Goal: Task Accomplishment & Management: Manage account settings

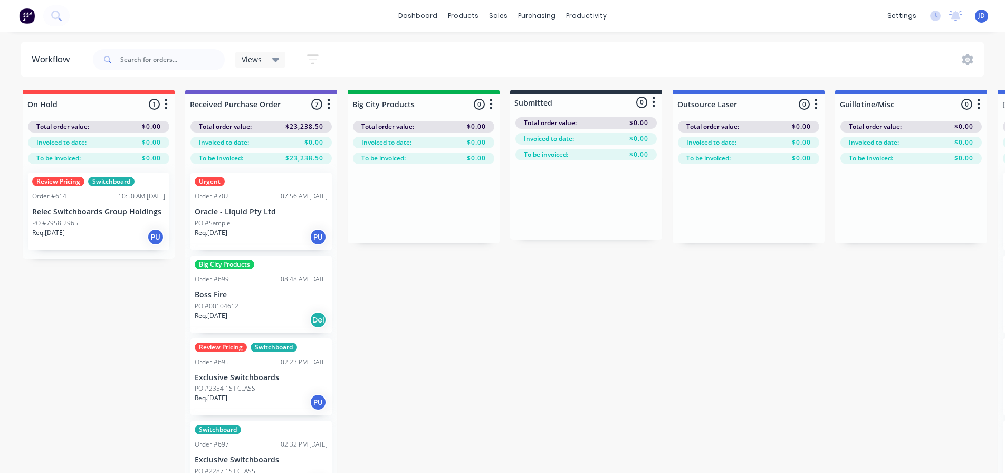
scroll to position [0, 910]
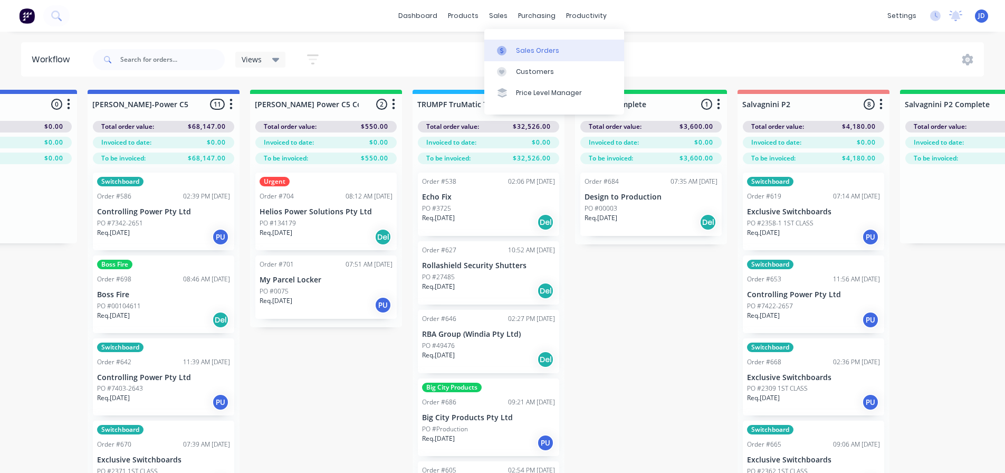
click at [513, 47] on link "Sales Orders" at bounding box center [554, 50] width 140 height 21
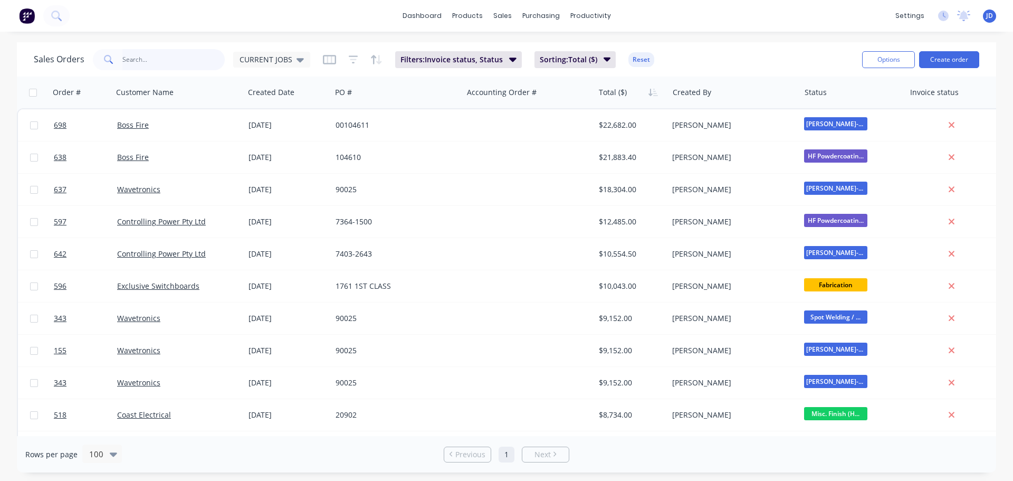
click at [137, 60] on input "text" at bounding box center [173, 59] width 103 height 21
type input "helios"
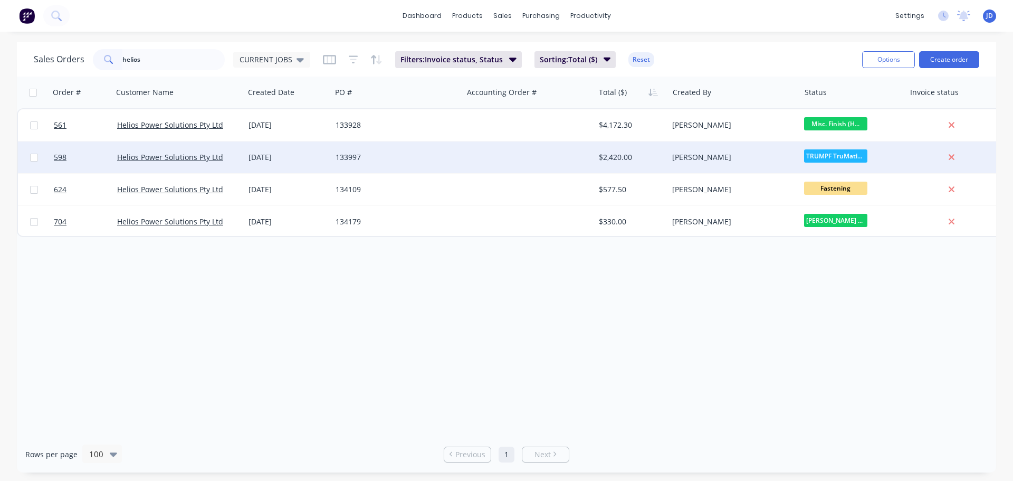
click at [388, 163] on div "133997" at bounding box center [396, 157] width 131 height 32
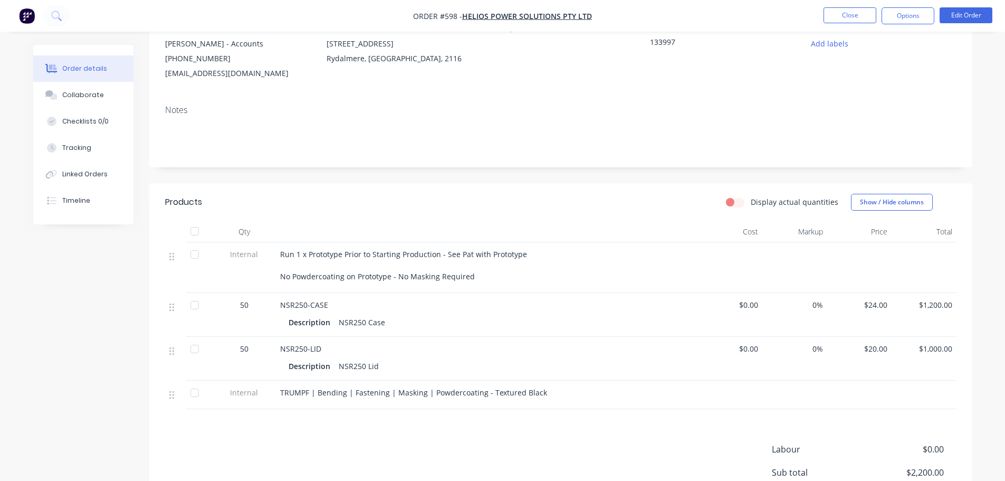
scroll to position [158, 0]
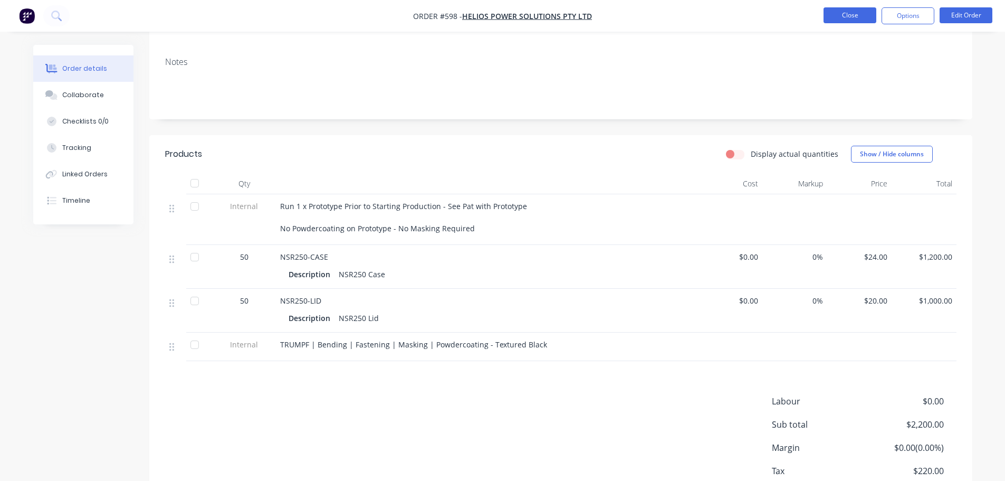
click at [842, 22] on button "Close" at bounding box center [849, 15] width 53 height 16
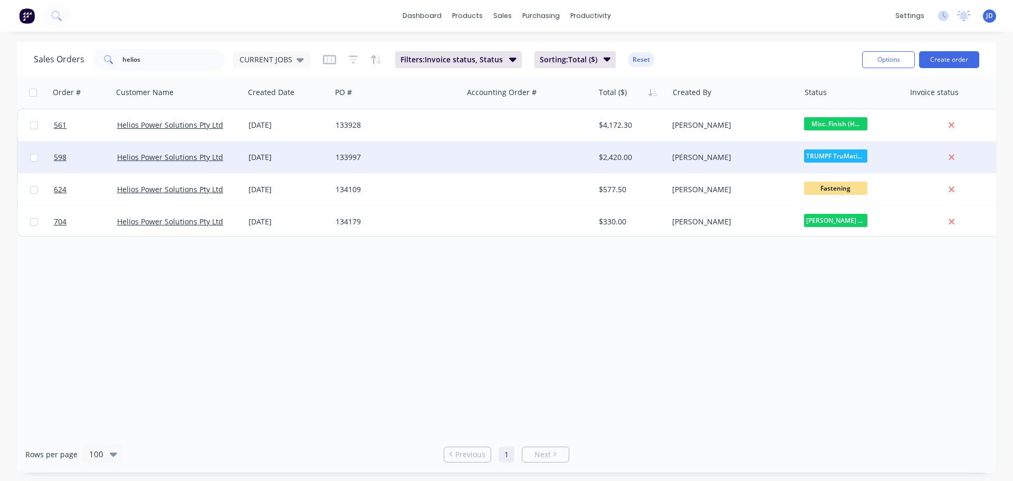
click at [409, 165] on div "133997" at bounding box center [396, 157] width 131 height 32
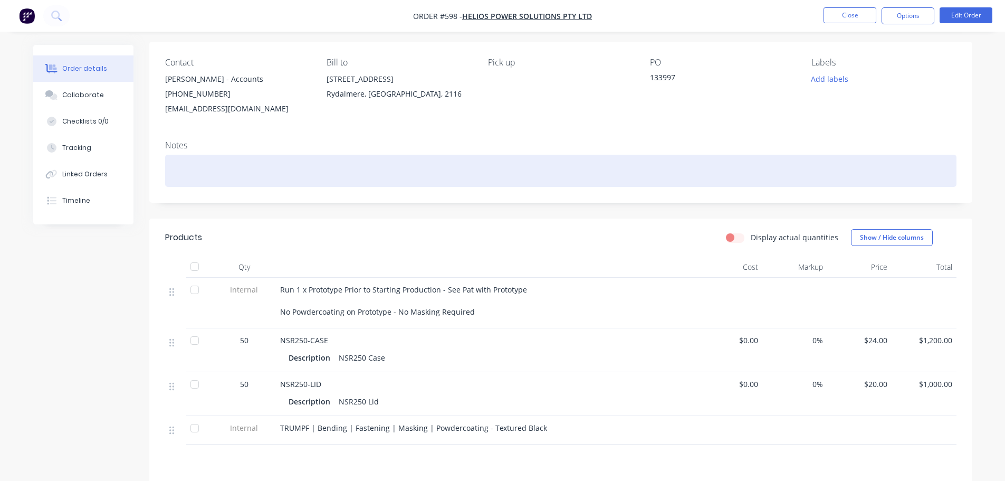
scroll to position [106, 0]
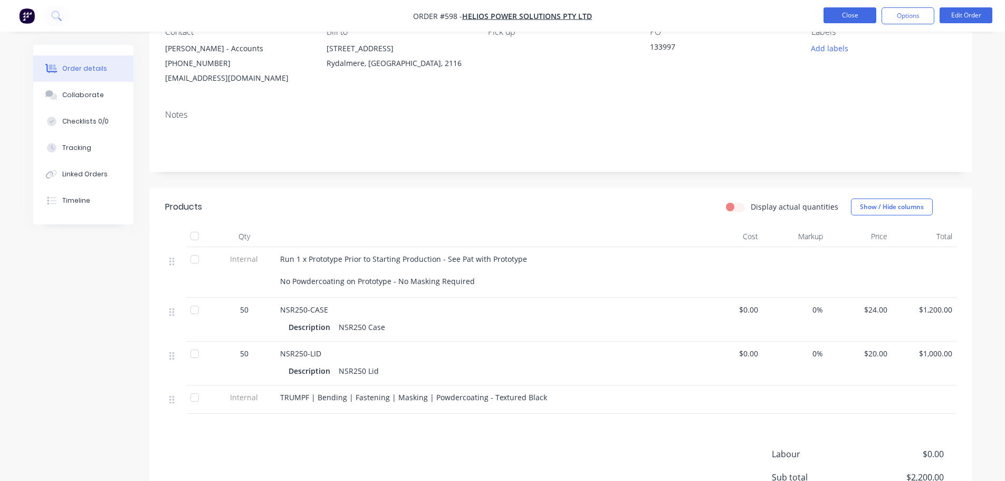
click at [862, 17] on button "Close" at bounding box center [849, 15] width 53 height 16
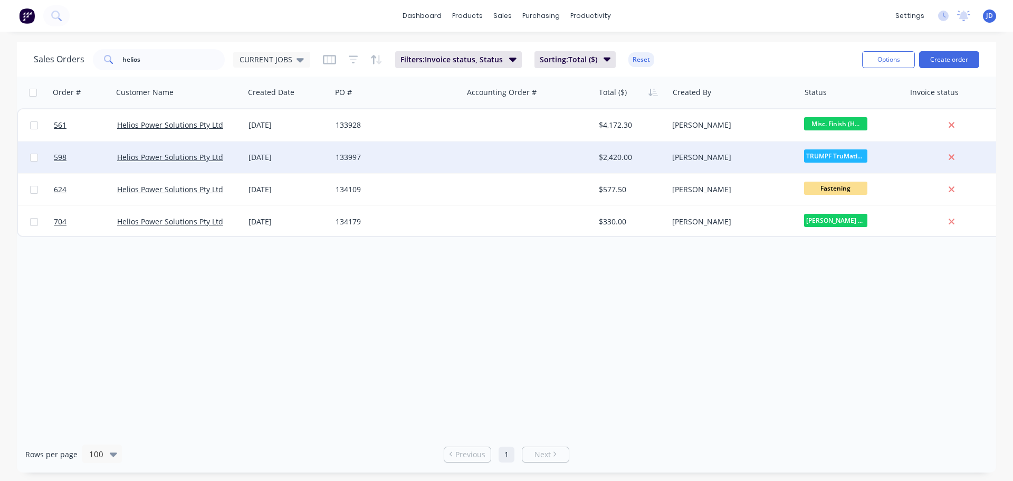
click at [456, 168] on div "133997" at bounding box center [396, 157] width 131 height 32
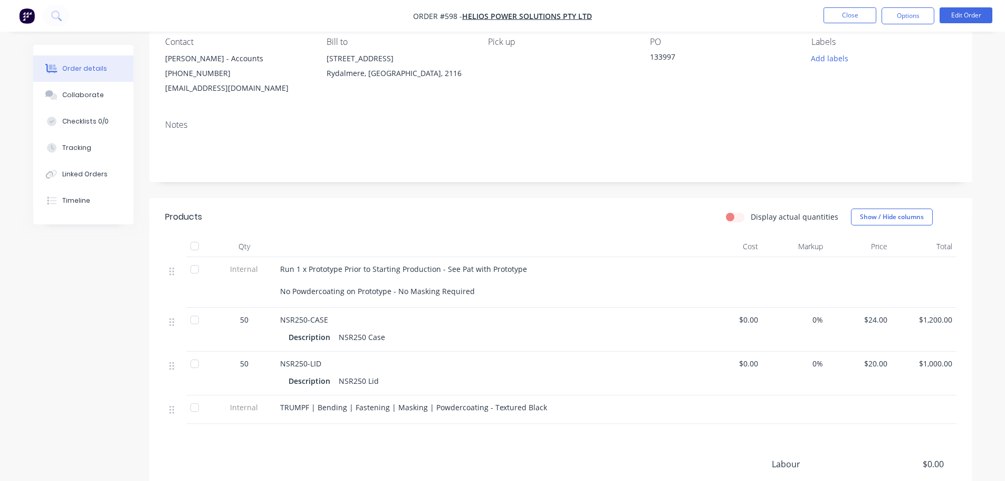
scroll to position [106, 0]
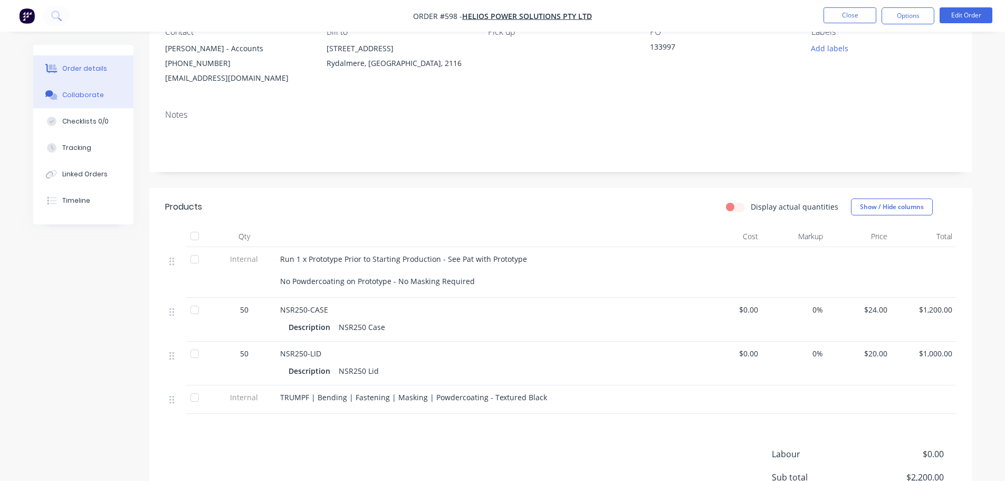
click at [60, 95] on button "Collaborate" at bounding box center [83, 95] width 100 height 26
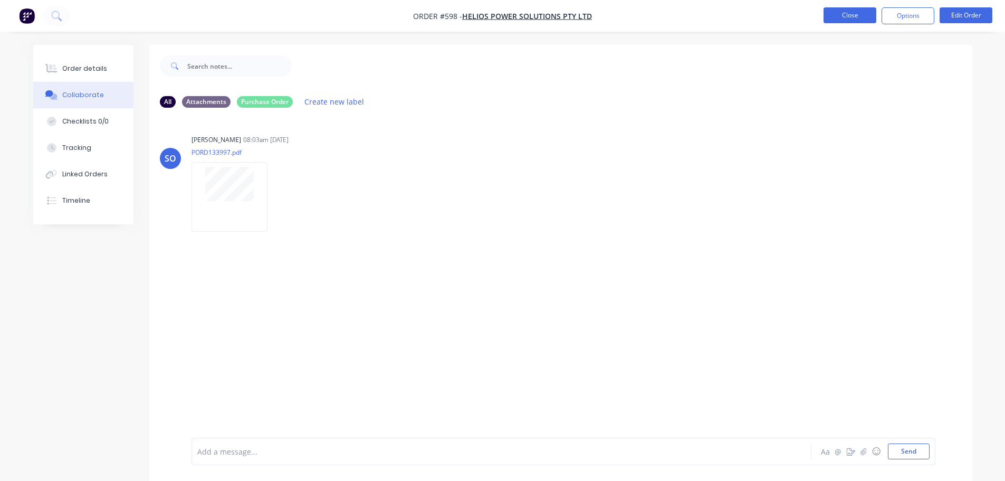
click at [847, 16] on button "Close" at bounding box center [849, 15] width 53 height 16
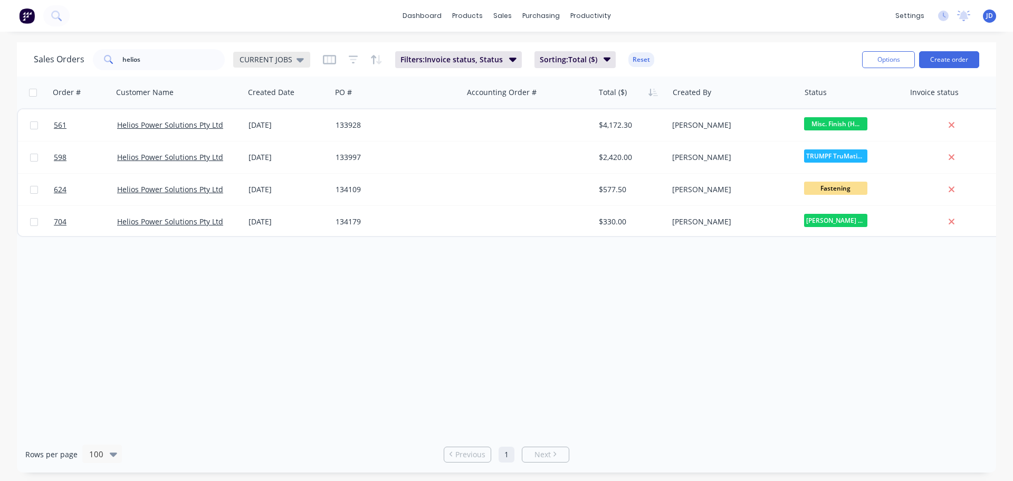
click at [281, 55] on span "CURRENT JOBS" at bounding box center [265, 59] width 53 height 11
click at [271, 145] on button "None" at bounding box center [296, 149] width 120 height 12
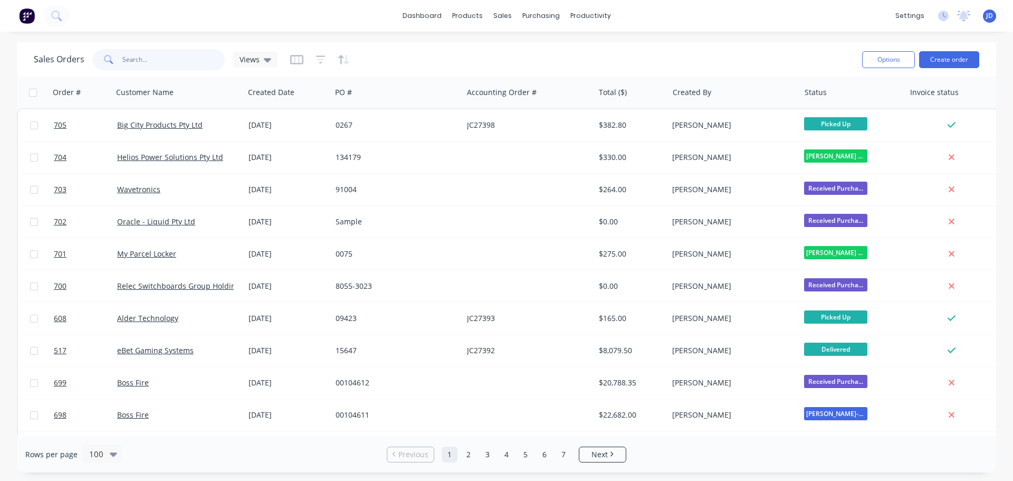
click at [184, 57] on input "helios" at bounding box center [173, 59] width 103 height 21
type input "helios"
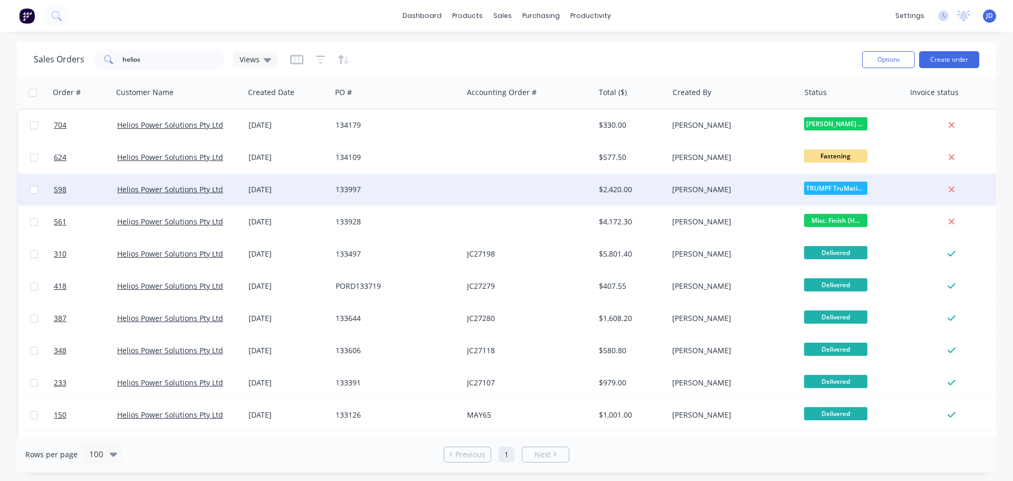
click at [363, 186] on div "133997" at bounding box center [393, 189] width 117 height 11
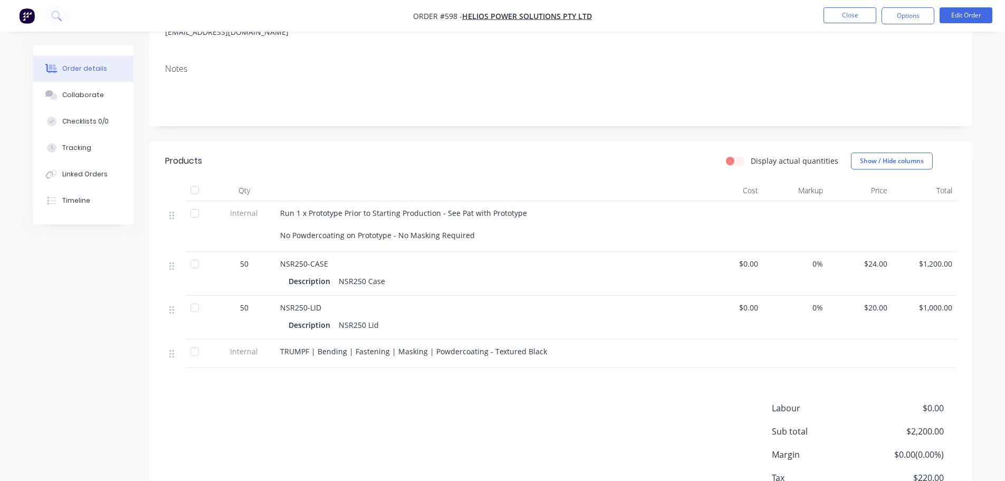
scroll to position [158, 0]
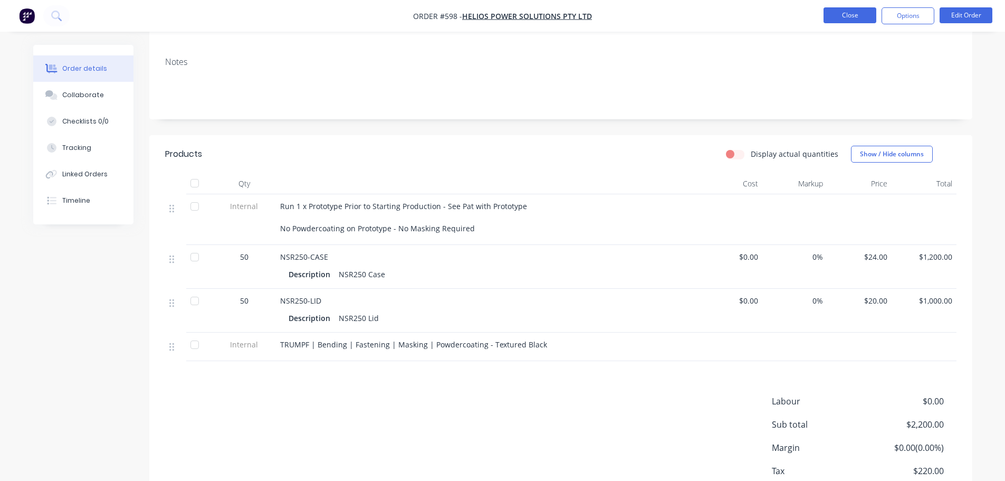
click at [842, 16] on button "Close" at bounding box center [849, 15] width 53 height 16
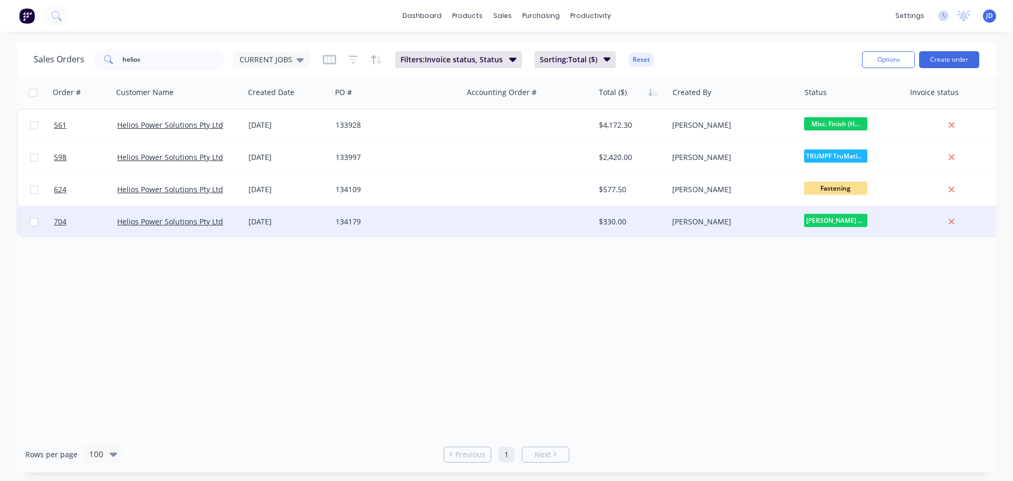
click at [369, 219] on div "134179" at bounding box center [393, 221] width 117 height 11
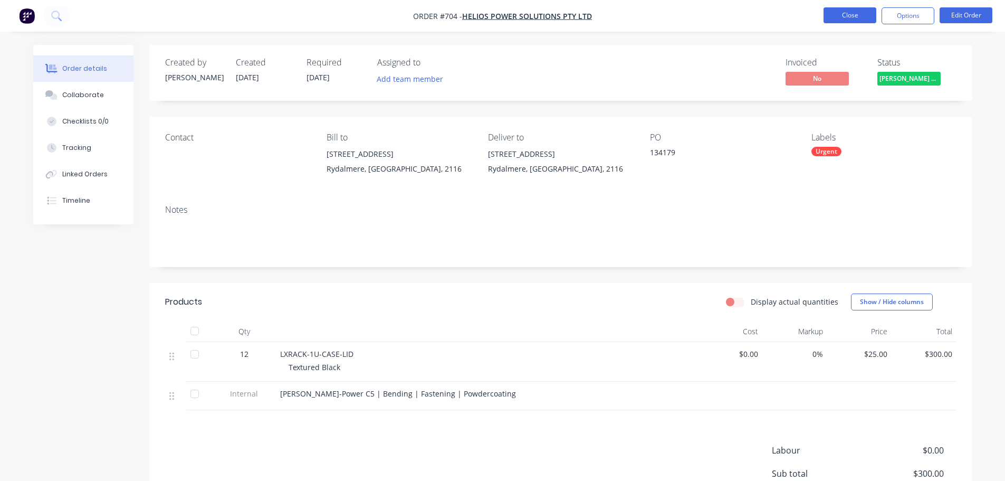
click at [836, 13] on button "Close" at bounding box center [849, 15] width 53 height 16
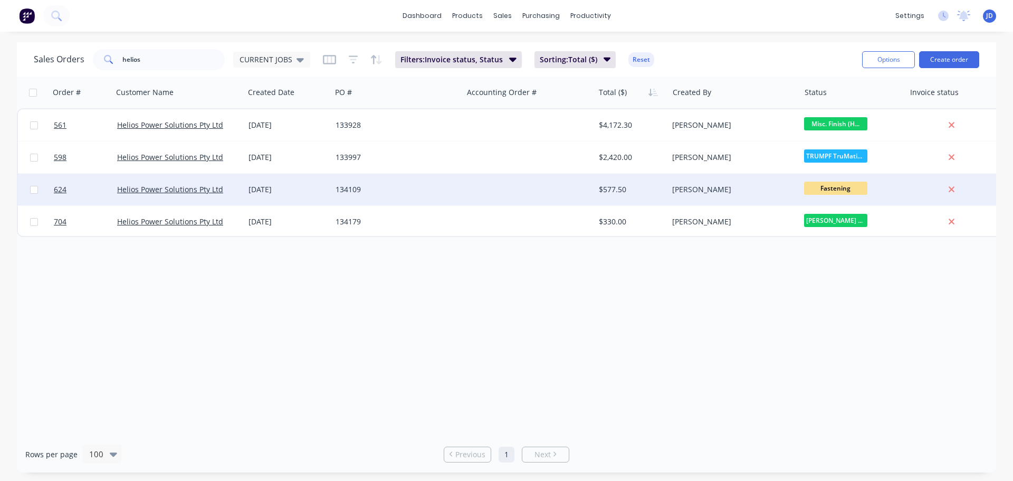
click at [406, 201] on div "134109" at bounding box center [396, 190] width 131 height 32
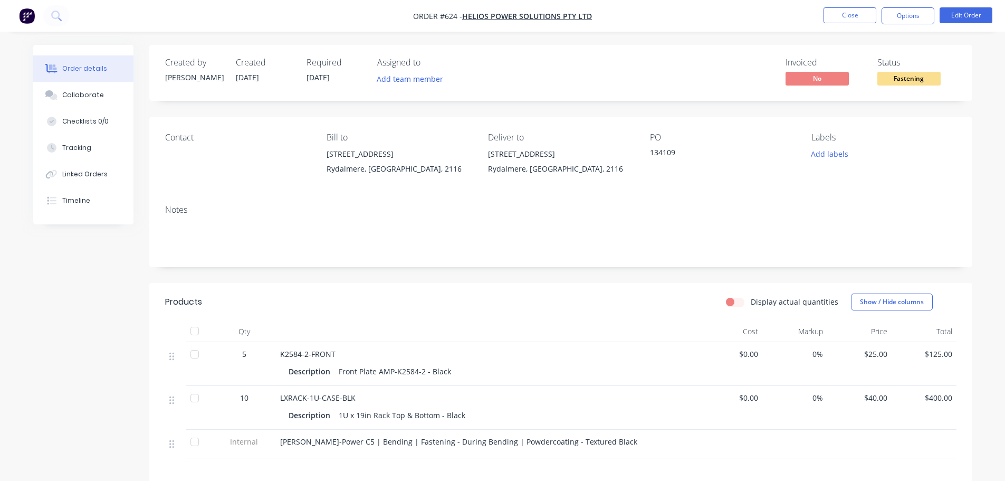
drag, startPoint x: 361, startPoint y: 402, endPoint x: 289, endPoint y: 405, distance: 72.8
click at [289, 405] on div "LXRACK-1U-CASE-BLK Description 1U x 19in Rack Top & Bottom - Black" at bounding box center [487, 408] width 422 height 44
click at [527, 398] on div "LXRACK-1U-CASE-BLK" at bounding box center [487, 397] width 414 height 11
click at [83, 94] on div "Collaborate" at bounding box center [83, 94] width 42 height 9
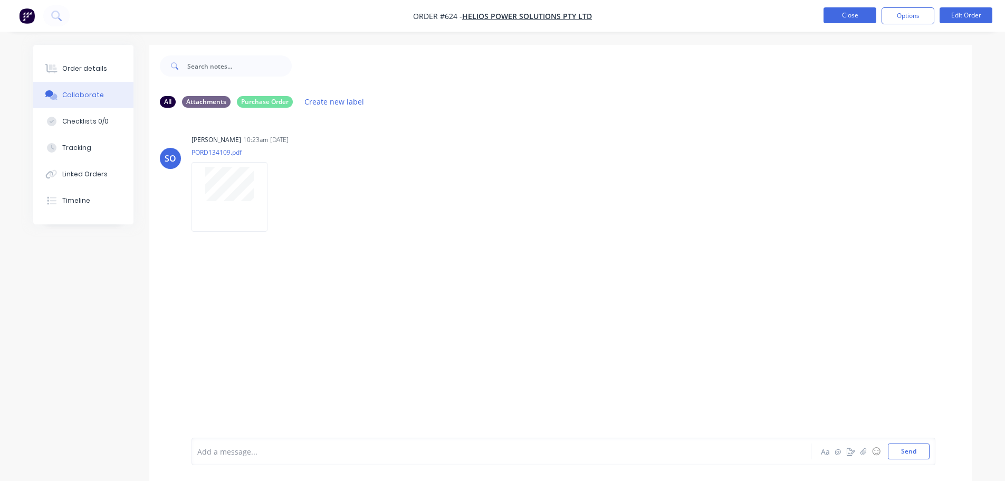
click at [846, 16] on button "Close" at bounding box center [849, 15] width 53 height 16
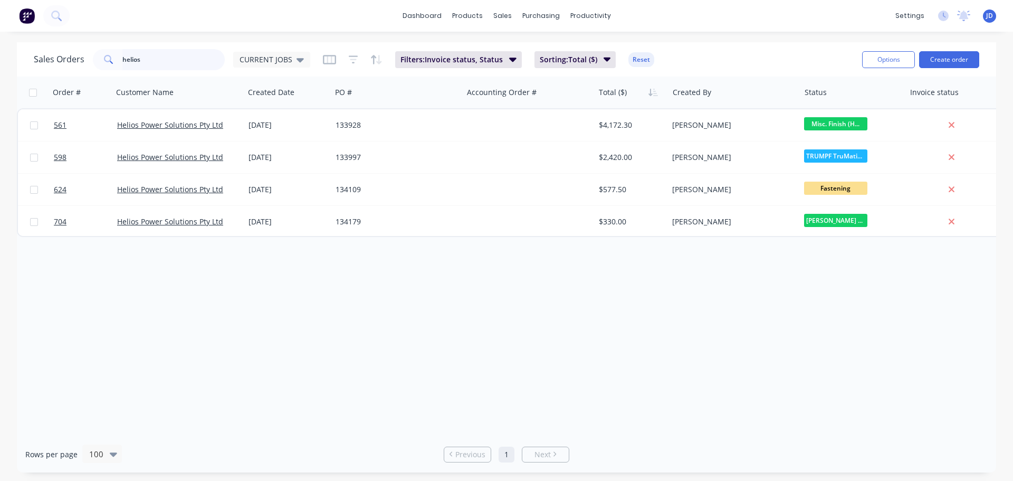
drag, startPoint x: 167, startPoint y: 56, endPoint x: 304, endPoint y: 53, distance: 137.2
click at [169, 56] on input "helios" at bounding box center [173, 59] width 103 height 21
click at [299, 54] on div "CURRENT JOBS" at bounding box center [271, 60] width 77 height 16
click at [263, 152] on button "None" at bounding box center [296, 149] width 120 height 12
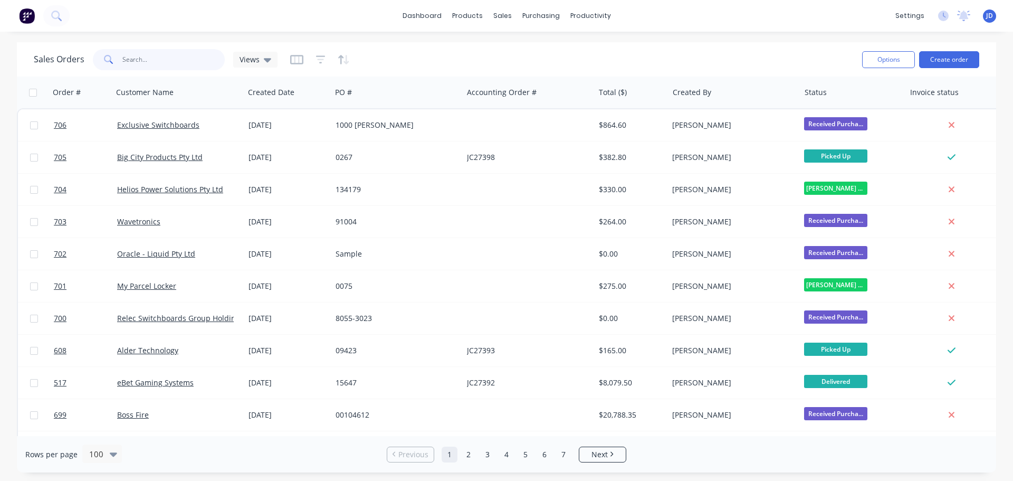
click at [171, 52] on input "helios" at bounding box center [173, 59] width 103 height 21
type input "helios"
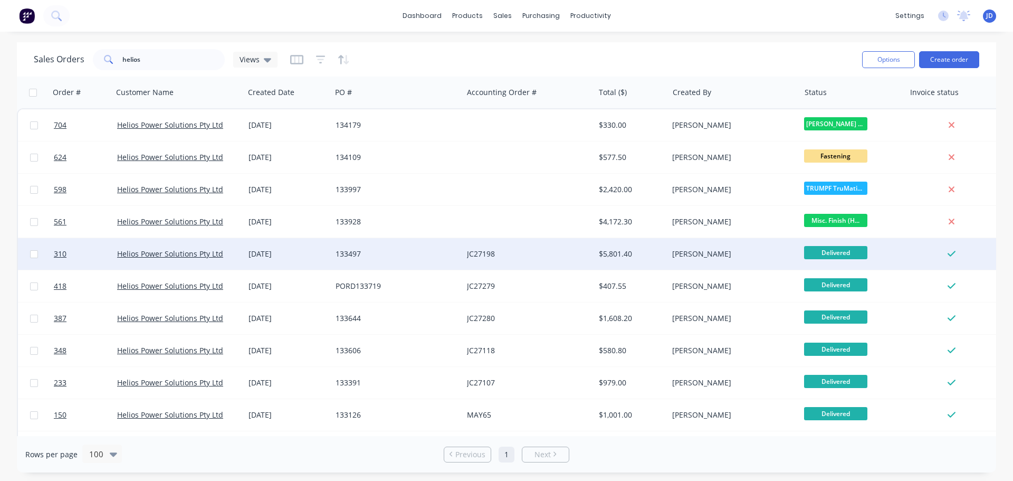
click at [497, 254] on div "JC27198" at bounding box center [525, 253] width 117 height 11
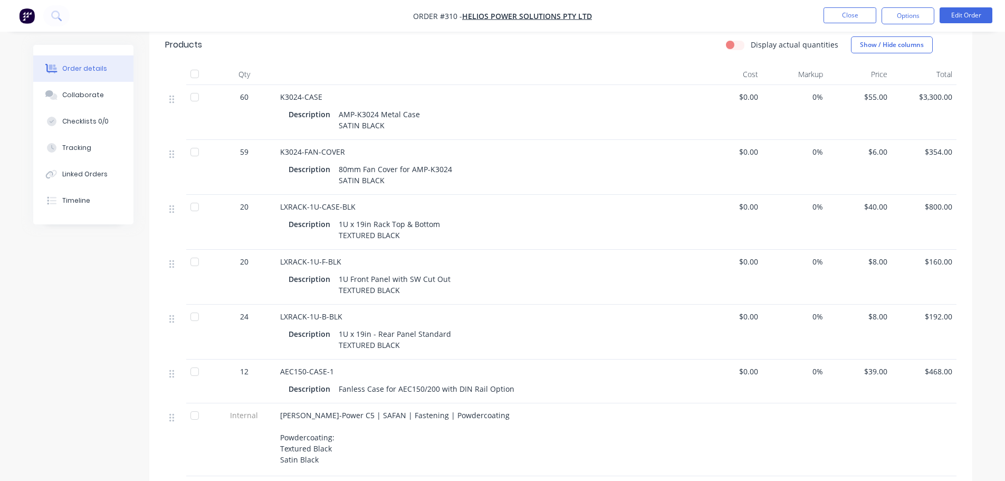
scroll to position [264, 0]
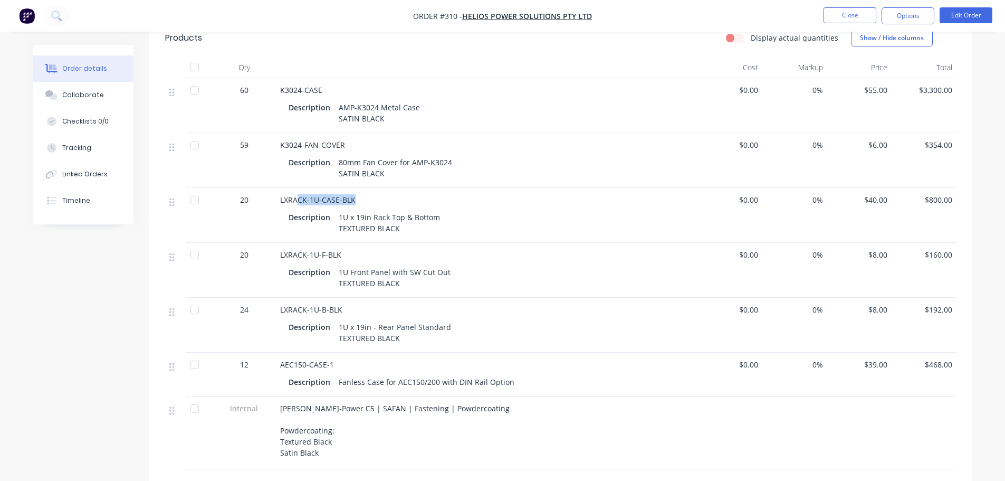
drag, startPoint x: 361, startPoint y: 202, endPoint x: 296, endPoint y: 199, distance: 64.4
click at [296, 199] on div "LXRACK-1U-CASE-BLK" at bounding box center [487, 199] width 414 height 11
click at [112, 94] on button "Collaborate" at bounding box center [83, 95] width 100 height 26
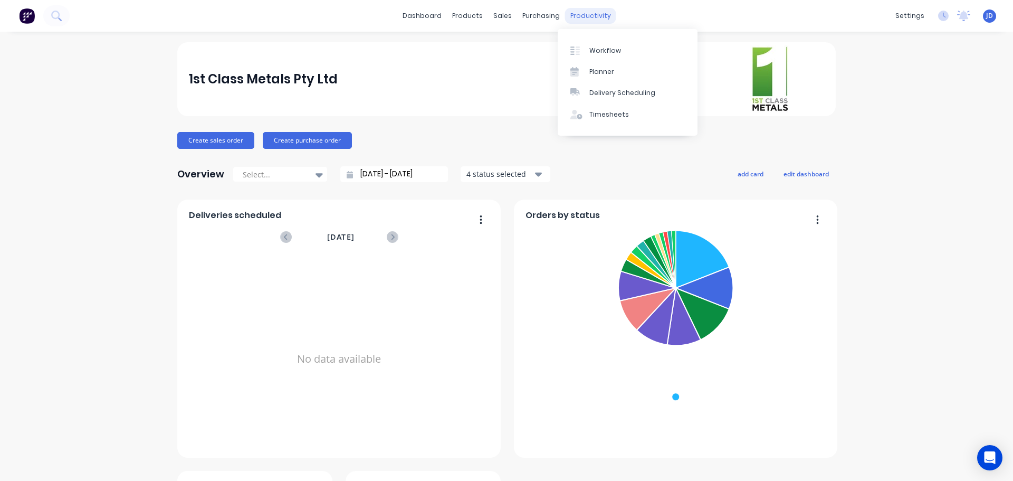
click at [583, 12] on div "productivity" at bounding box center [590, 16] width 51 height 16
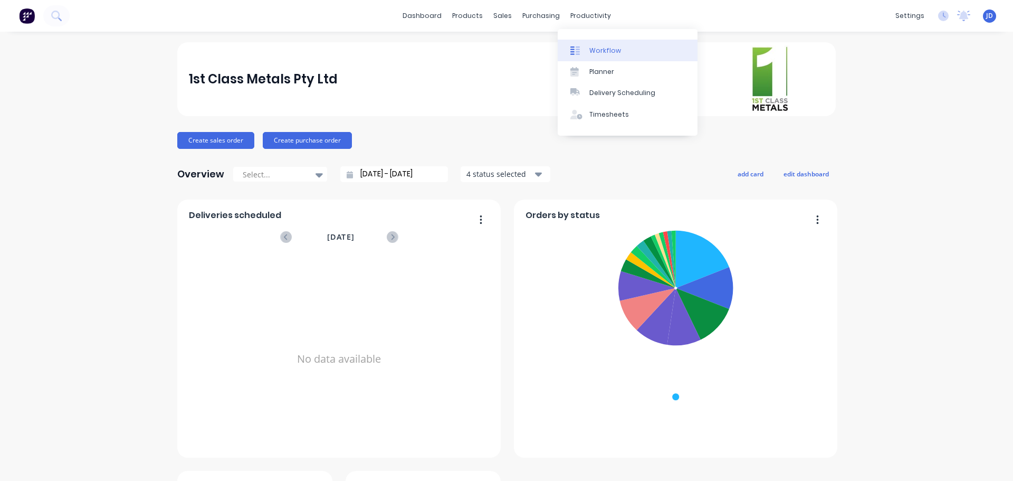
click at [580, 41] on link "Workflow" at bounding box center [628, 50] width 140 height 21
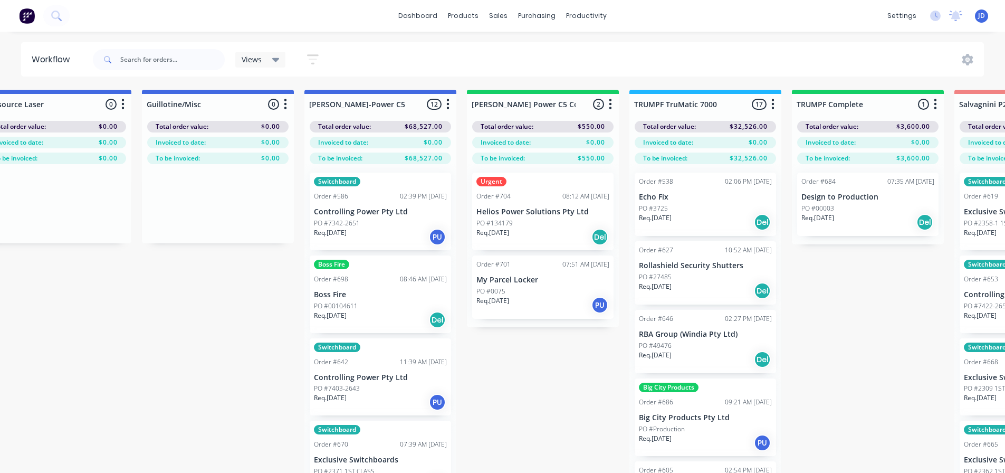
scroll to position [0, 1009]
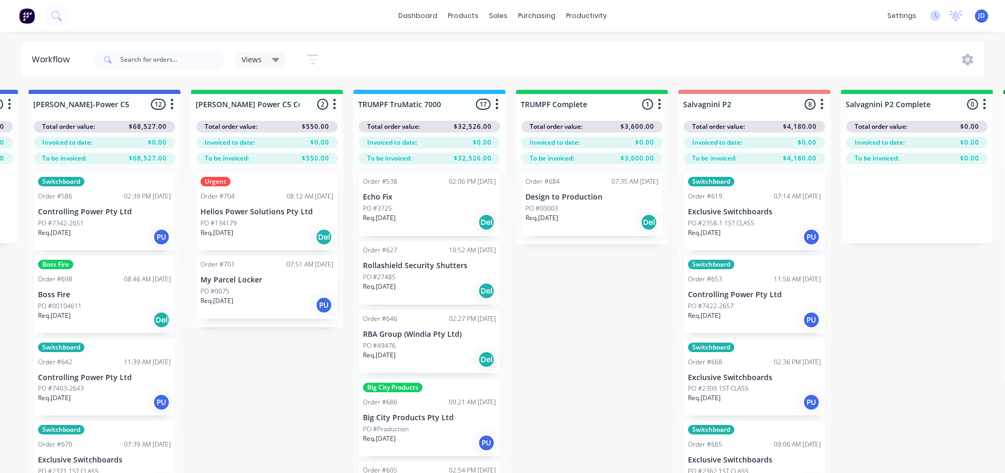
drag, startPoint x: 484, startPoint y: 354, endPoint x: 596, endPoint y: 350, distance: 111.9
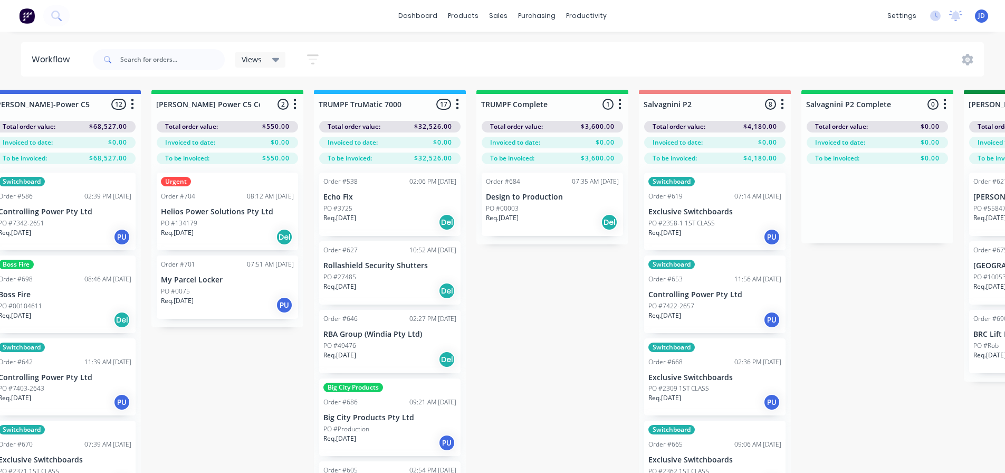
click at [228, 208] on p "Helios Power Solutions Pty Ltd" at bounding box center [227, 211] width 133 height 9
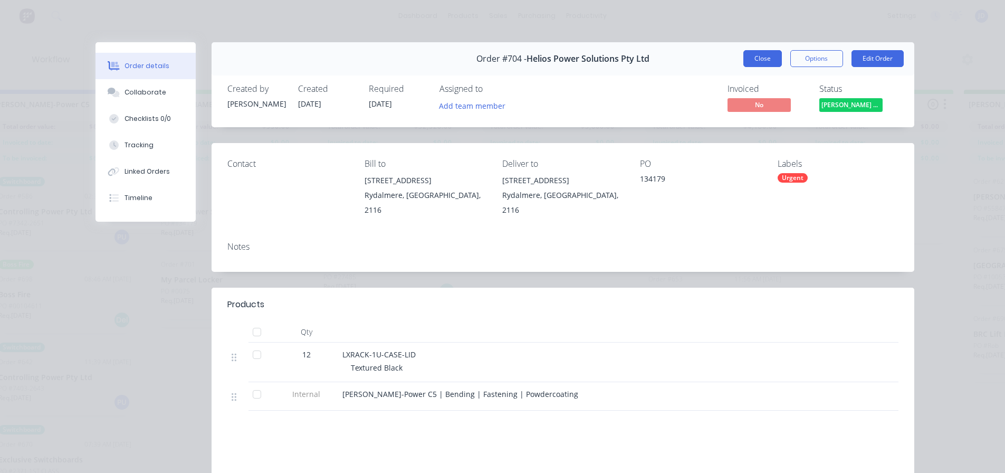
click at [758, 54] on button "Close" at bounding box center [762, 58] width 39 height 17
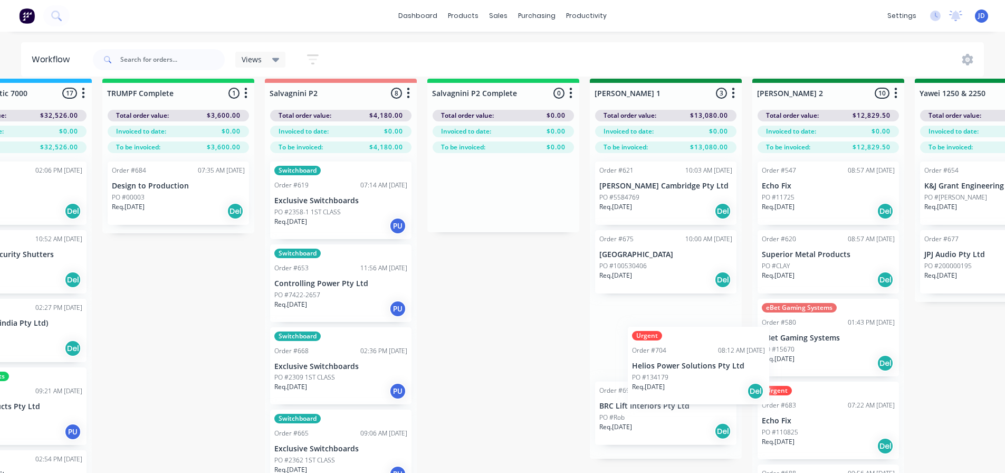
scroll to position [13, 1383]
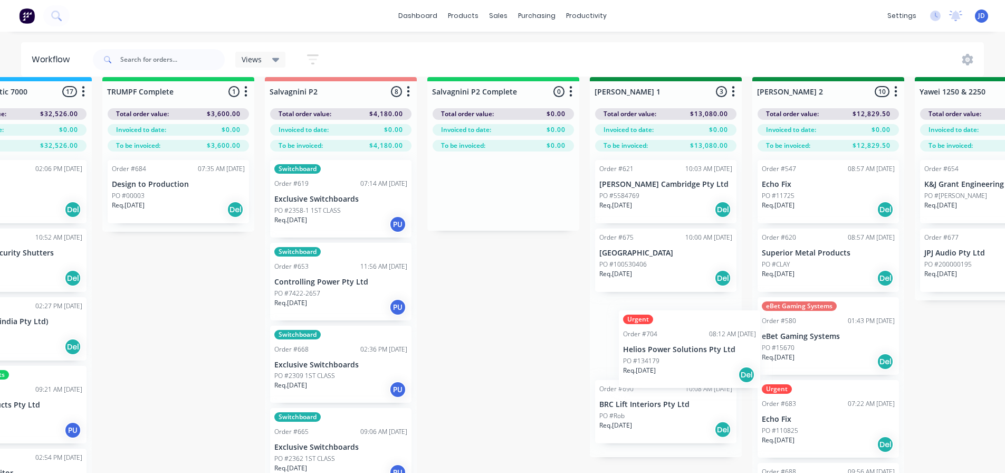
drag, startPoint x: 289, startPoint y: 224, endPoint x: 624, endPoint y: 342, distance: 355.4
click at [667, 352] on div "On Hold 1 Status colour #FF4949 hex #FF4949 Save Cancel Notifications Email SMS…" at bounding box center [1018, 287] width 4819 height 420
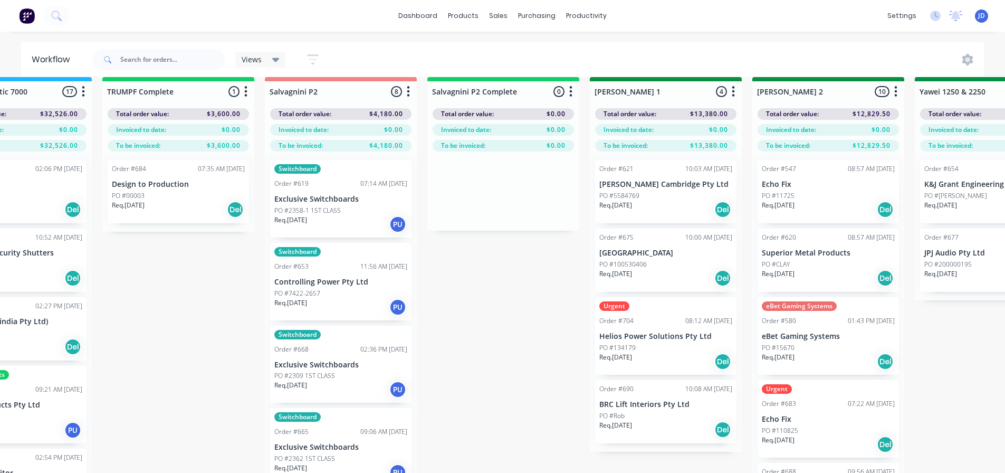
click at [152, 212] on div "Req. 15/08/25 Del" at bounding box center [178, 209] width 133 height 18
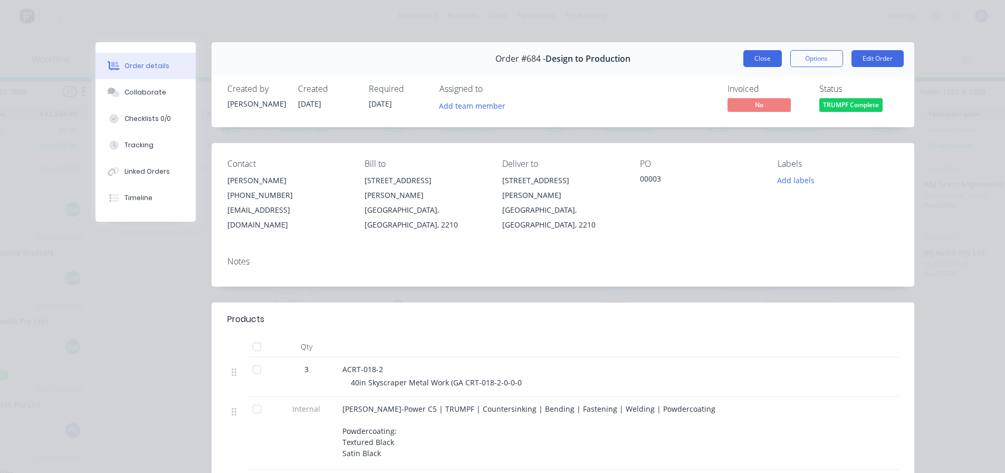
click at [763, 59] on button "Close" at bounding box center [762, 58] width 39 height 17
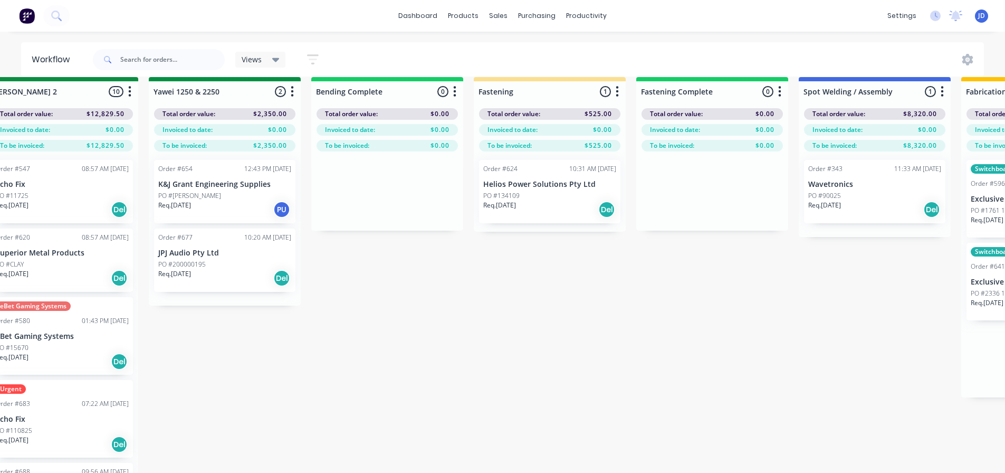
scroll to position [13, 2150]
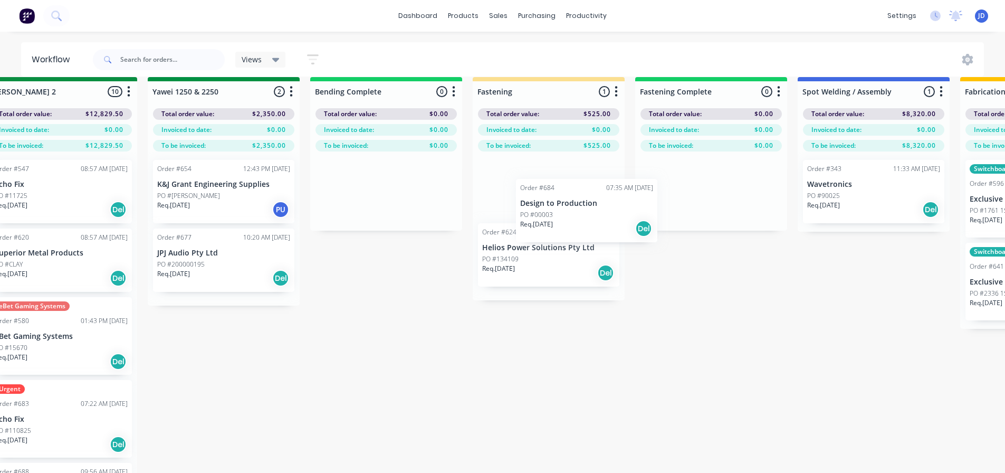
drag, startPoint x: 406, startPoint y: 205, endPoint x: 580, endPoint y: 198, distance: 174.2
click at [580, 199] on div "On Hold 1 Status colour #FF4949 hex #FF4949 Save Cancel Notifications Email SMS…" at bounding box center [251, 287] width 4819 height 420
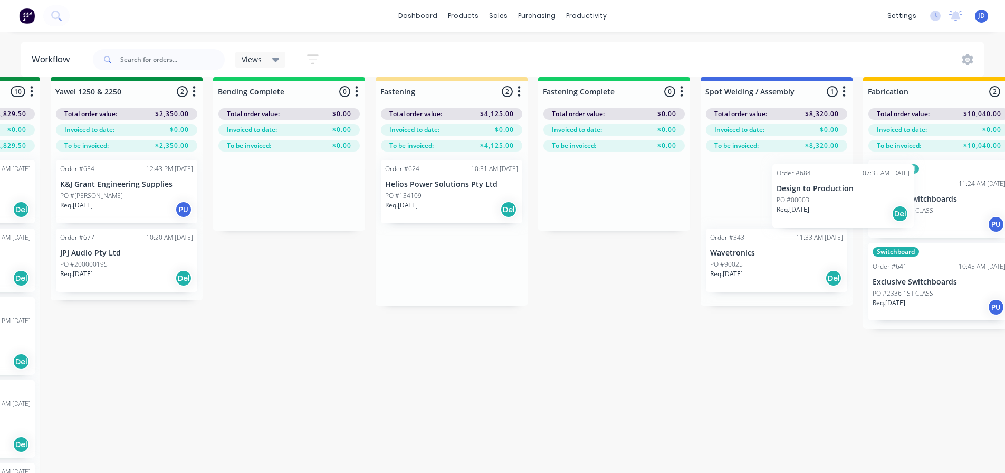
scroll to position [13, 2300]
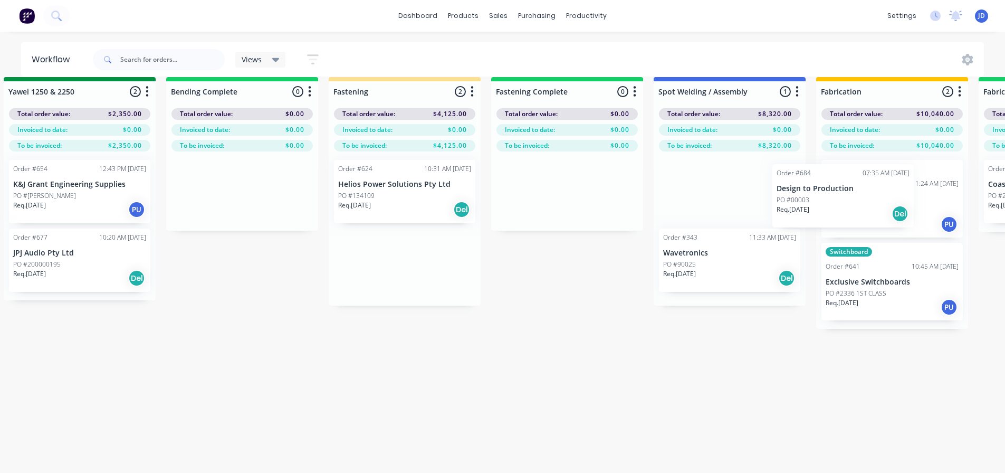
drag, startPoint x: 596, startPoint y: 193, endPoint x: 862, endPoint y: 195, distance: 266.9
click at [862, 196] on div "On Hold 1 Status colour #FF4949 hex #FF4949 Save Cancel Notifications Email SMS…" at bounding box center [106, 287] width 4819 height 420
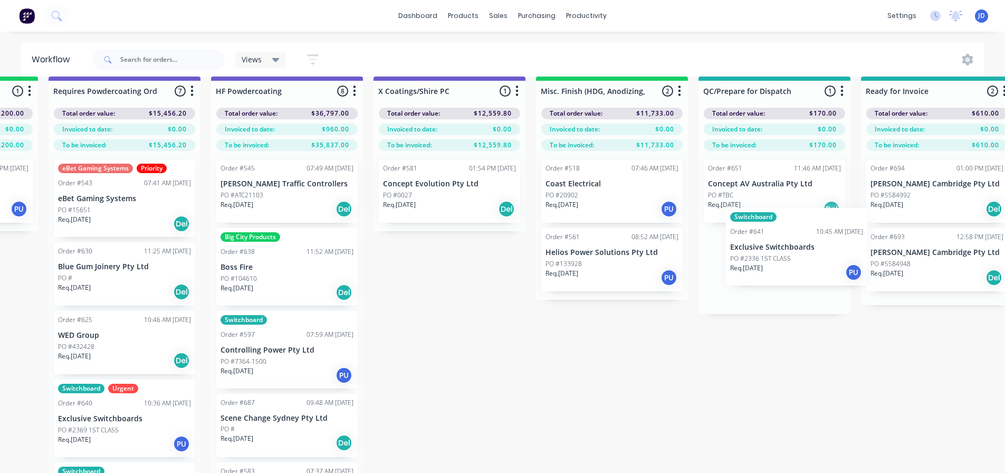
scroll to position [13, 3387]
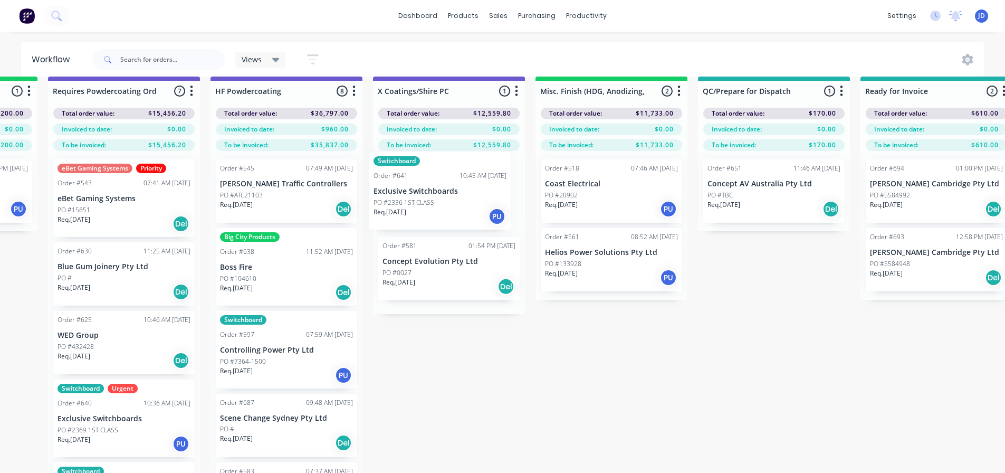
drag, startPoint x: 1085, startPoint y: 356, endPoint x: 417, endPoint y: 209, distance: 683.7
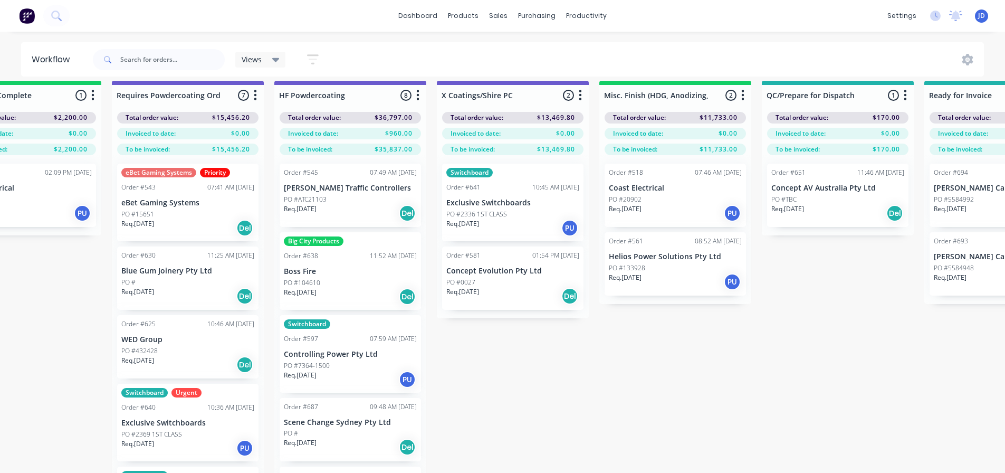
scroll to position [5, 3263]
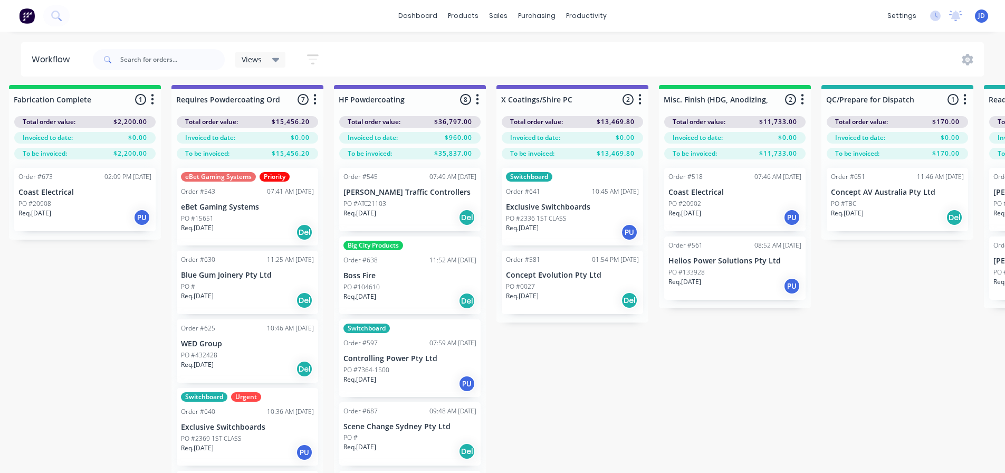
drag, startPoint x: 583, startPoint y: 340, endPoint x: 533, endPoint y: 322, distance: 53.1
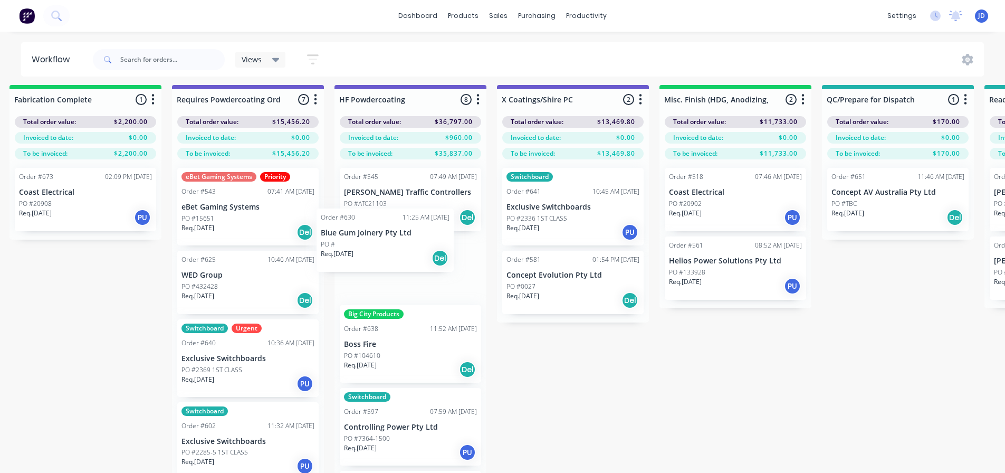
drag, startPoint x: 260, startPoint y: 289, endPoint x: 416, endPoint y: 253, distance: 160.6
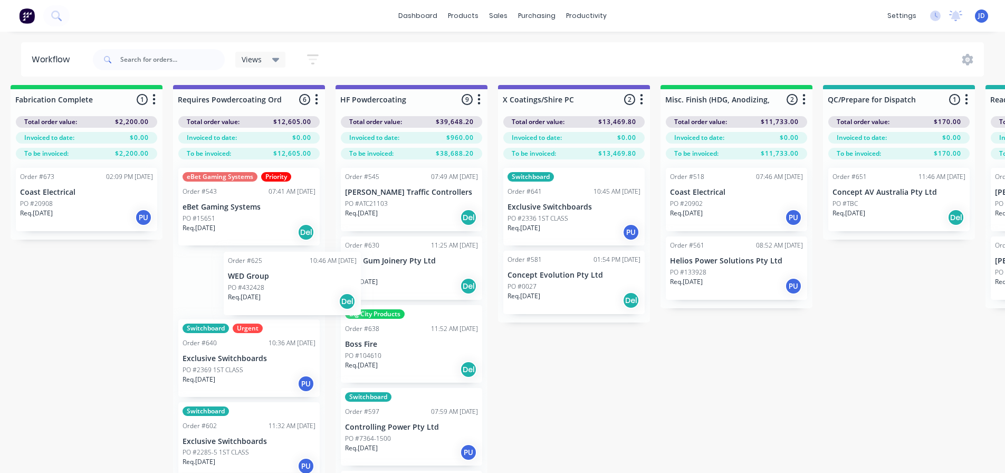
drag, startPoint x: 256, startPoint y: 288, endPoint x: 389, endPoint y: 286, distance: 133.5
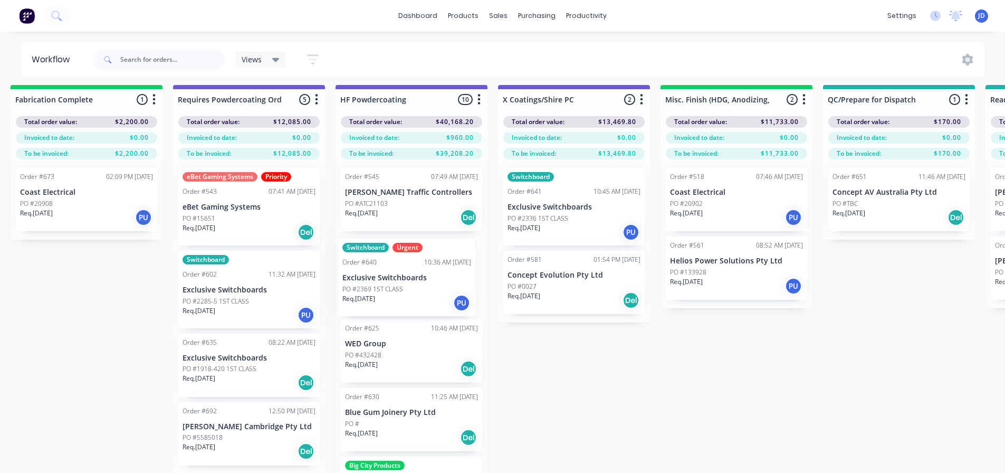
drag, startPoint x: 494, startPoint y: 295, endPoint x: 296, endPoint y: 280, distance: 198.9
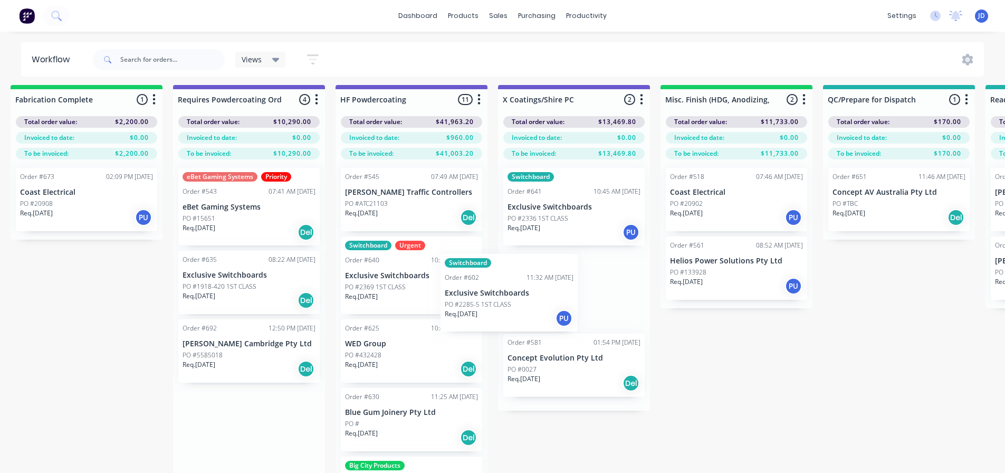
drag, startPoint x: 293, startPoint y: 287, endPoint x: 577, endPoint y: 287, distance: 284.3
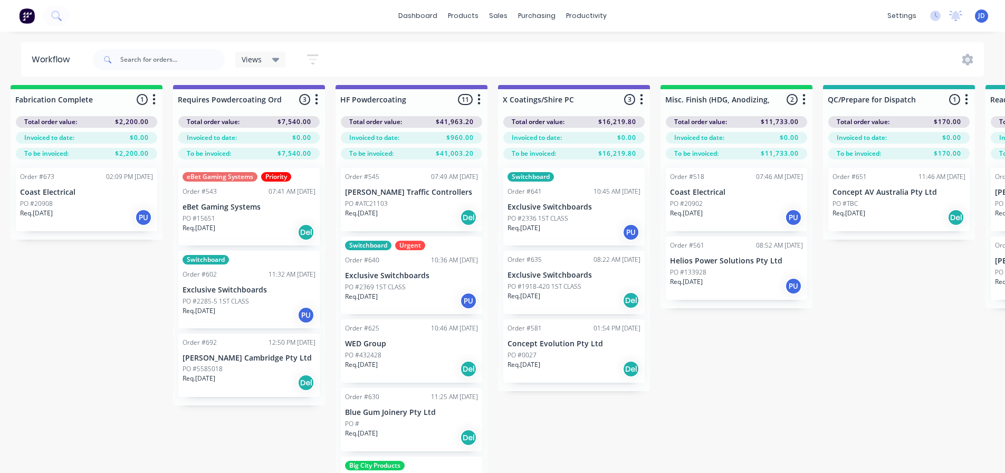
scroll to position [5, 3261]
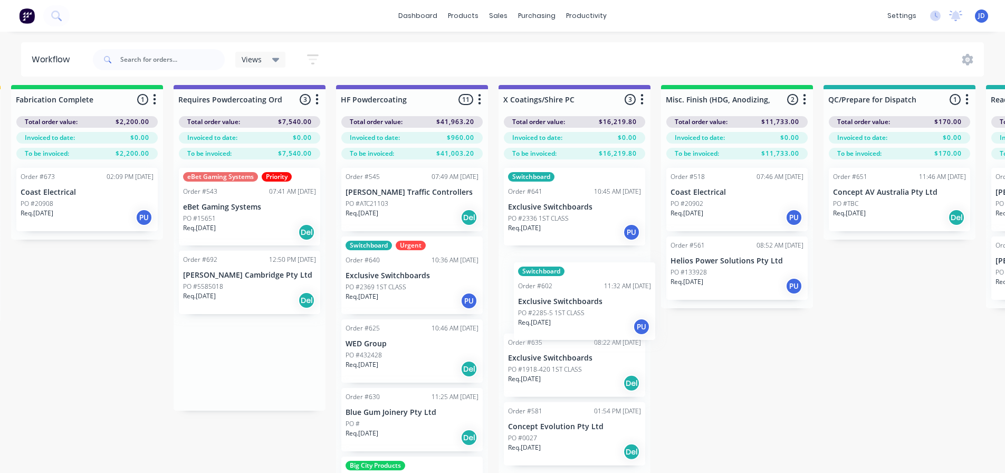
drag, startPoint x: 264, startPoint y: 313, endPoint x: 576, endPoint y: 312, distance: 311.2
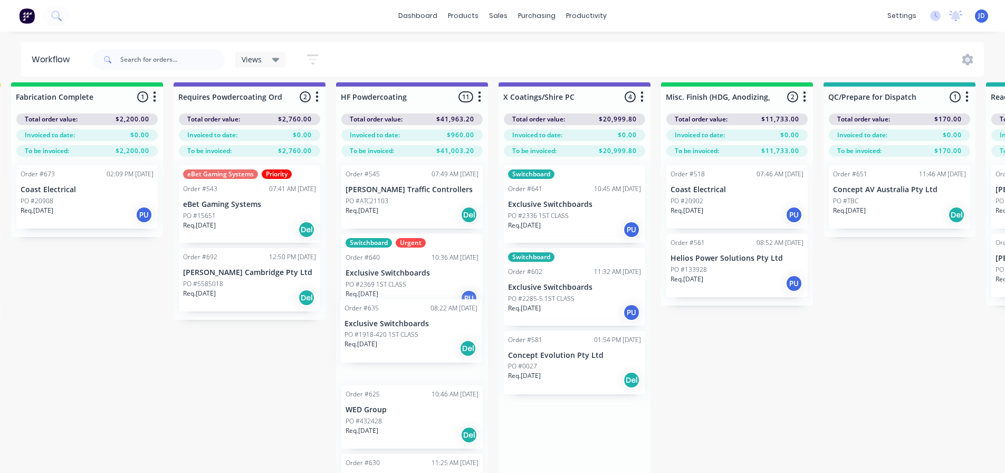
drag, startPoint x: 564, startPoint y: 381, endPoint x: 398, endPoint y: 345, distance: 170.1
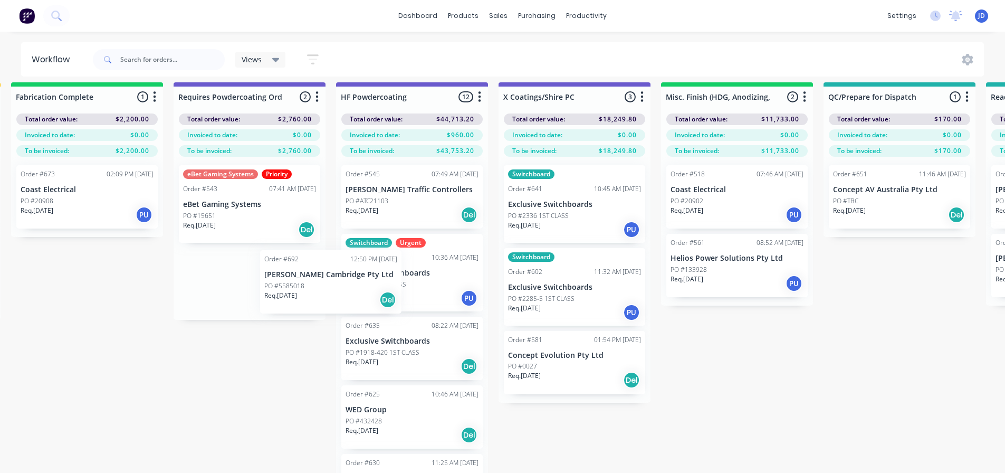
scroll to position [7, 3261]
drag, startPoint x: 233, startPoint y: 302, endPoint x: 435, endPoint y: 304, distance: 202.0
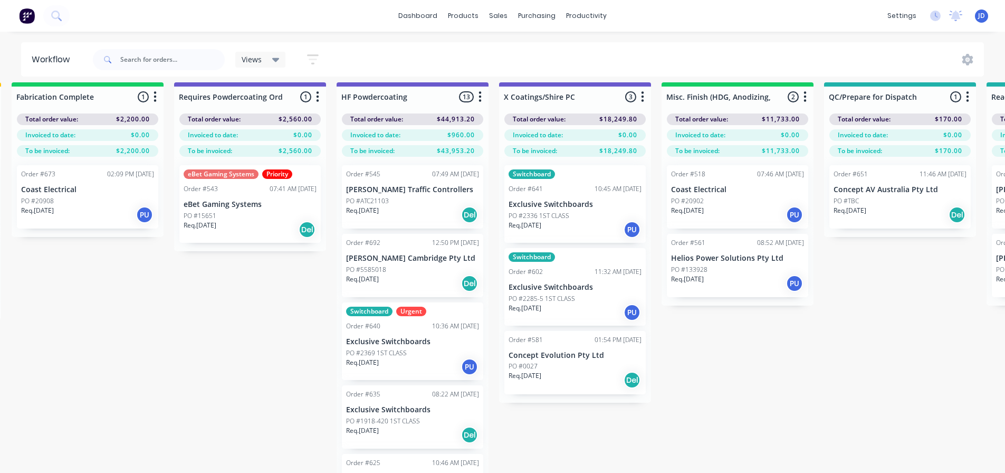
scroll to position [7, 3260]
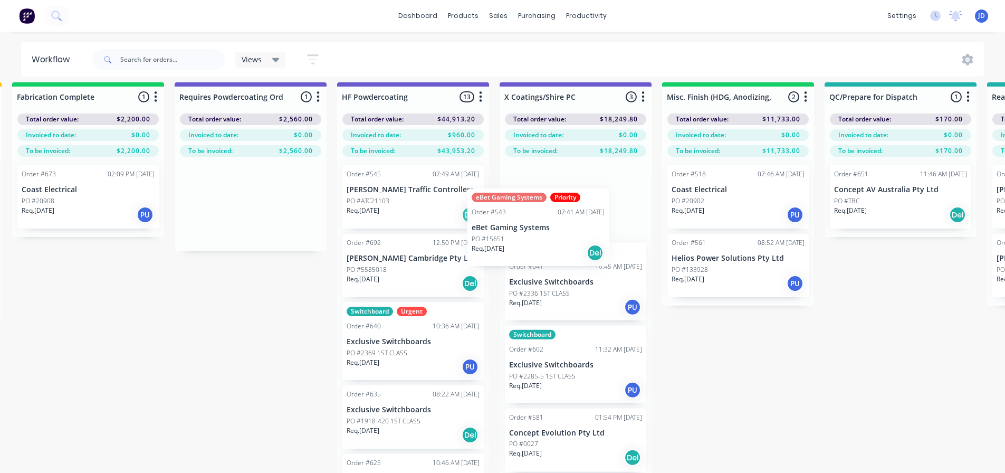
drag, startPoint x: 359, startPoint y: 235, endPoint x: 404, endPoint y: 213, distance: 49.8
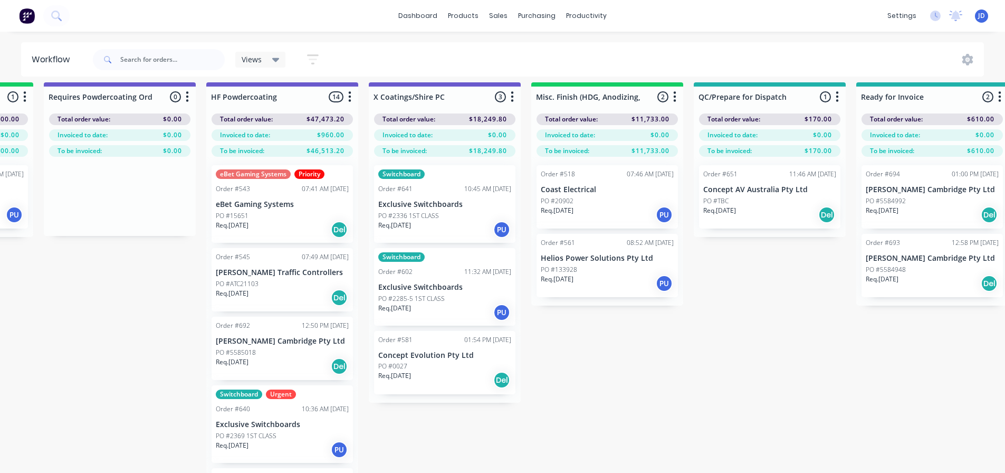
drag, startPoint x: 767, startPoint y: 353, endPoint x: 823, endPoint y: 346, distance: 56.9
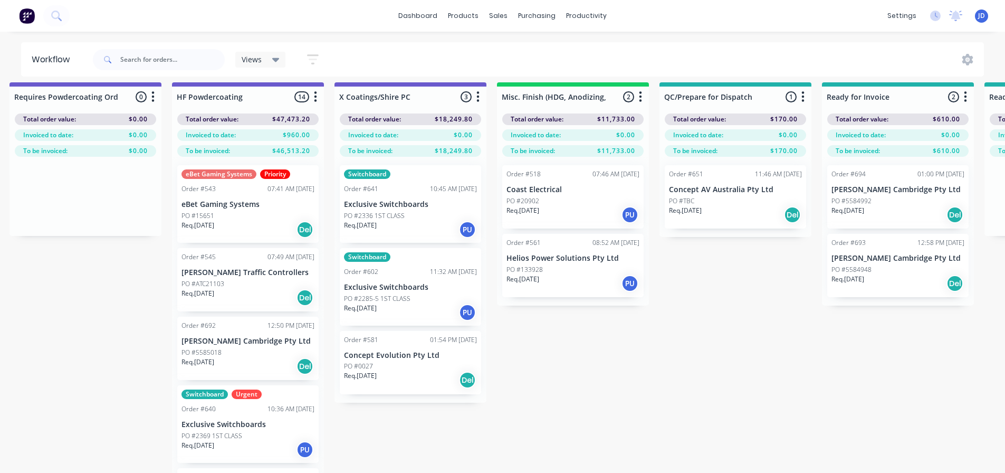
scroll to position [7, 3521]
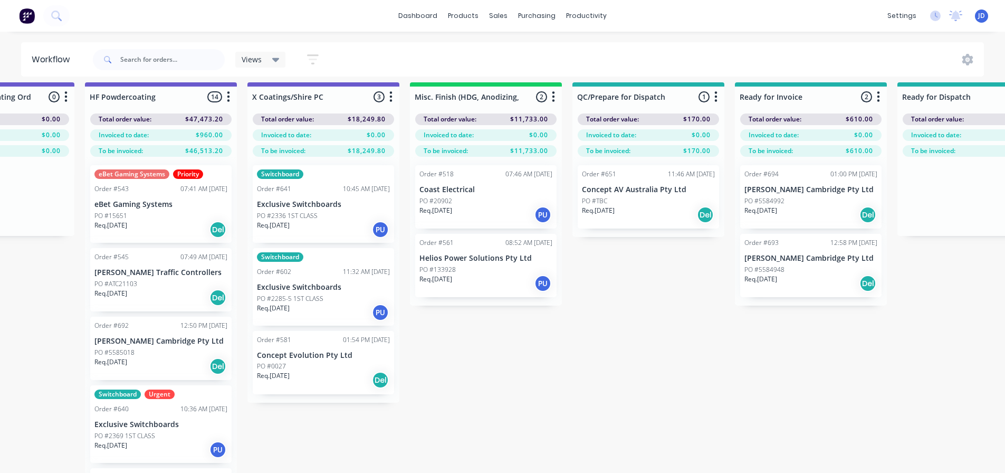
drag, startPoint x: 716, startPoint y: 358, endPoint x: 756, endPoint y: 358, distance: 40.1
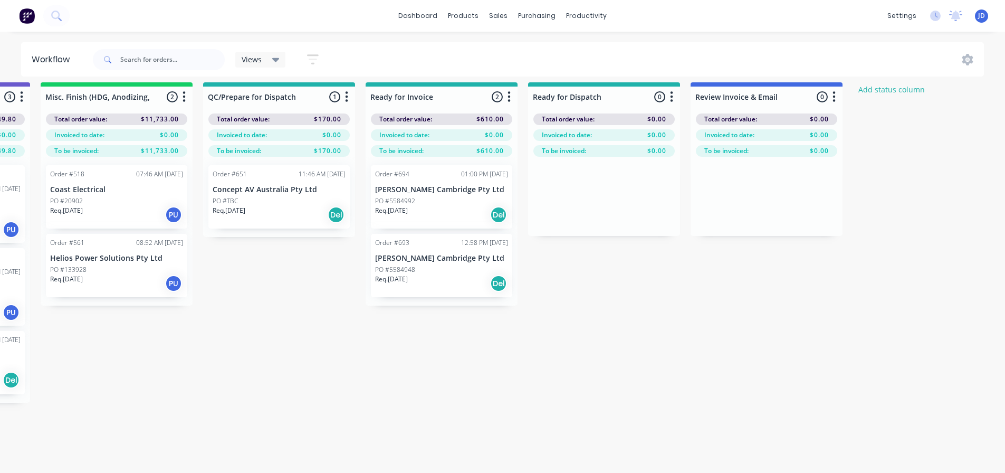
drag, startPoint x: 851, startPoint y: 343, endPoint x: 967, endPoint y: 339, distance: 116.1
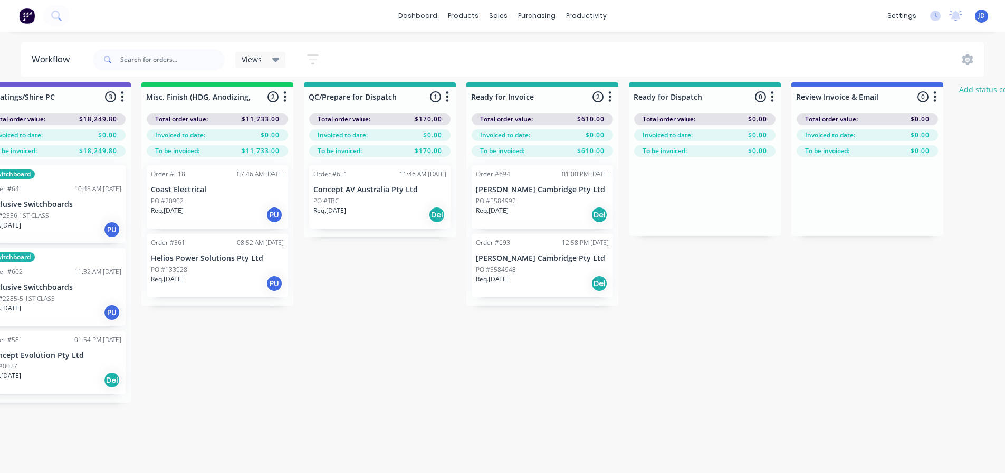
scroll to position [7, 2726]
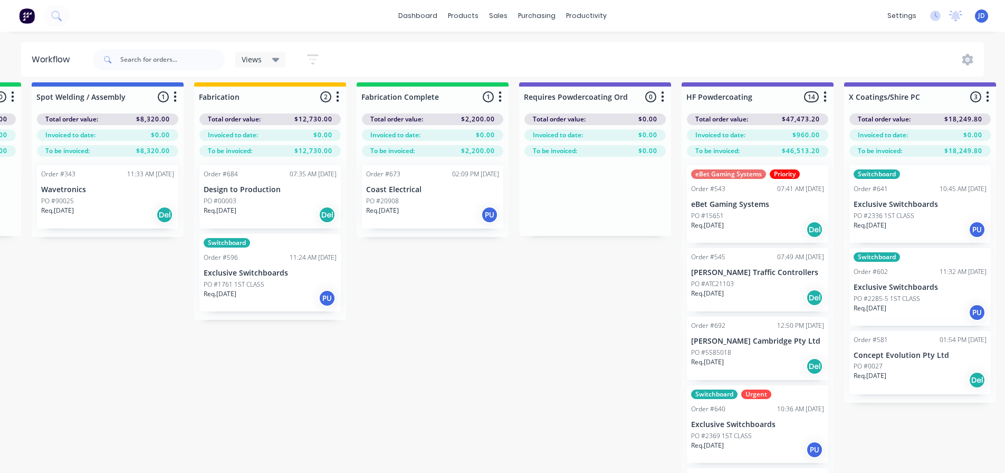
drag, startPoint x: 884, startPoint y: 356, endPoint x: 716, endPoint y: 349, distance: 168.4
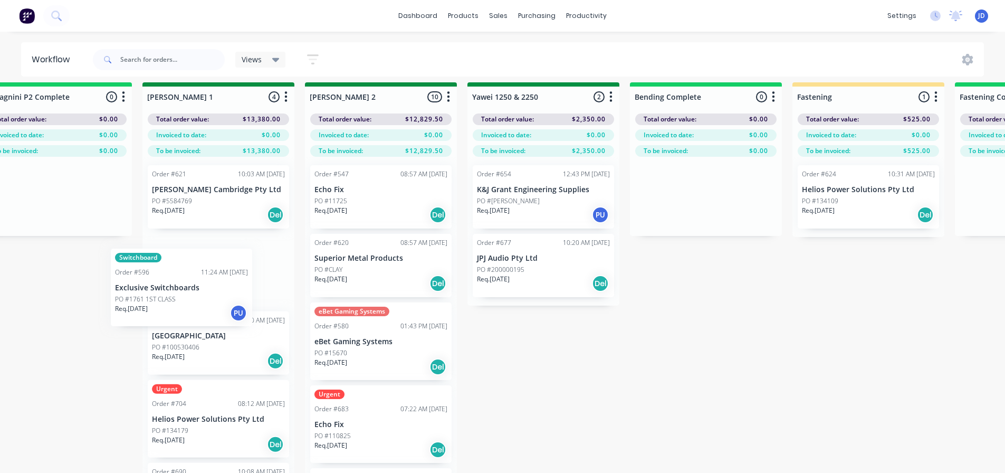
scroll to position [7, 1808]
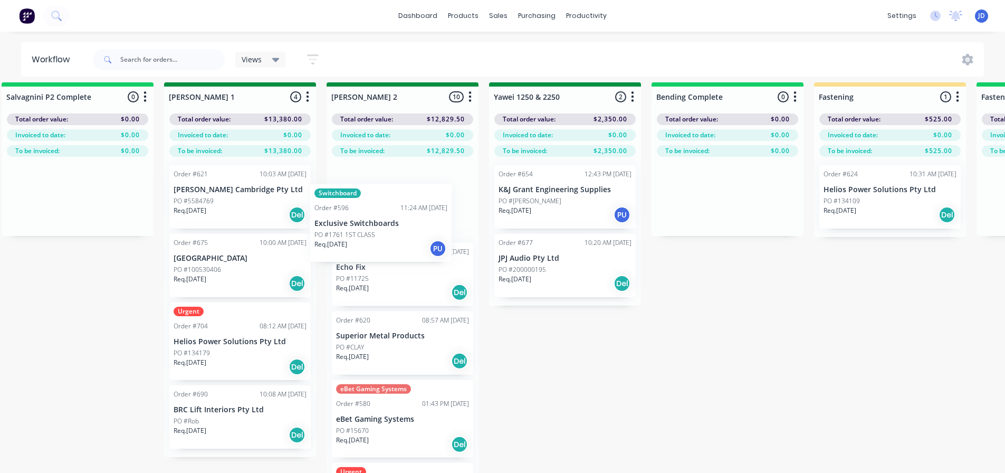
drag, startPoint x: 431, startPoint y: 289, endPoint x: 362, endPoint y: 228, distance: 91.6
click at [364, 228] on div "On Hold 1 Status colour #FF4949 hex #FF4949 Save Cancel Notifications Email SMS…" at bounding box center [593, 292] width 4819 height 420
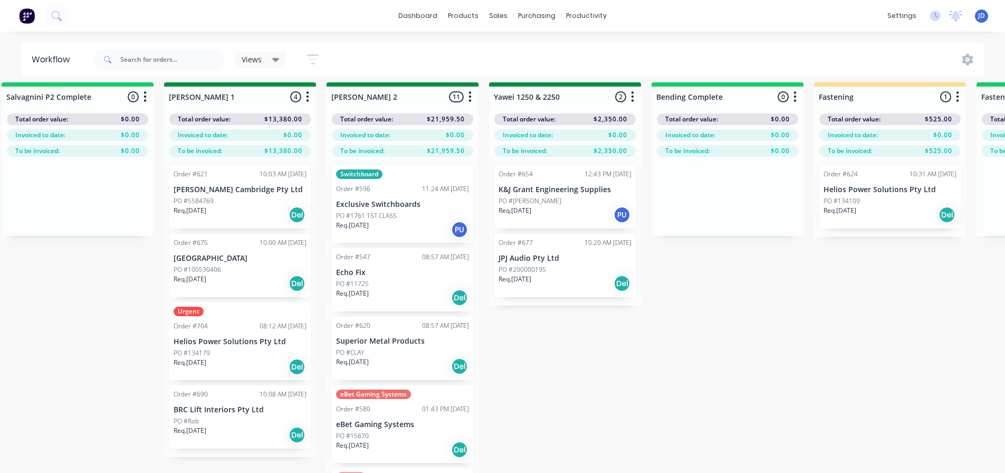
click at [399, 225] on div "Req. 15/08/25 PU" at bounding box center [402, 229] width 133 height 18
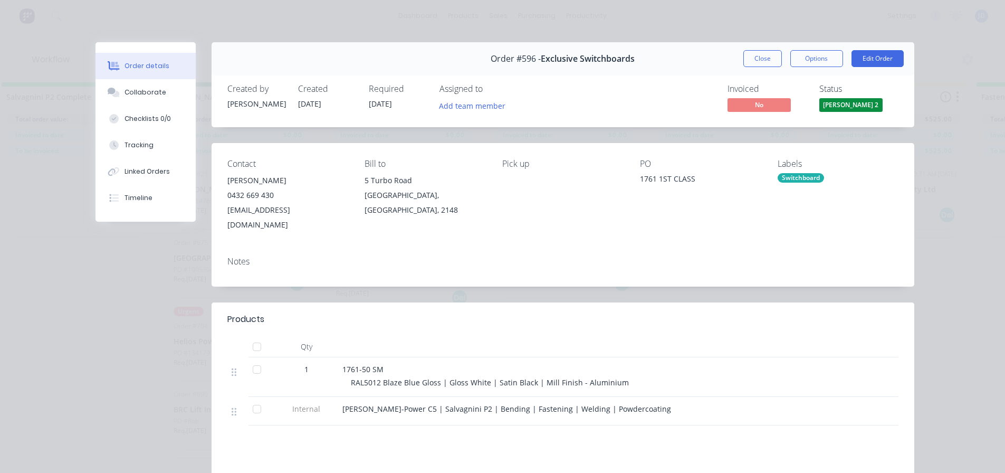
click at [797, 184] on div "Labels Switchboard" at bounding box center [838, 195] width 121 height 73
click at [799, 176] on div "Switchboard" at bounding box center [801, 177] width 46 height 9
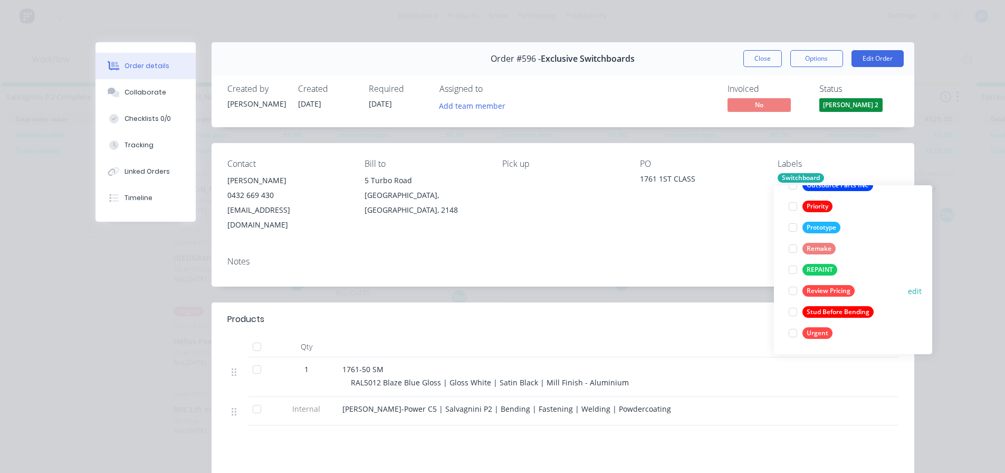
scroll to position [45, 1808]
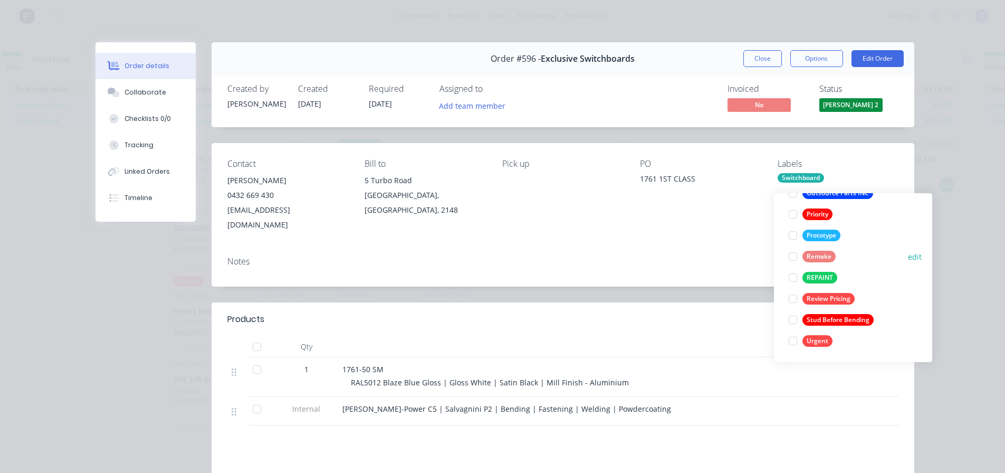
click at [797, 248] on div at bounding box center [792, 256] width 21 height 21
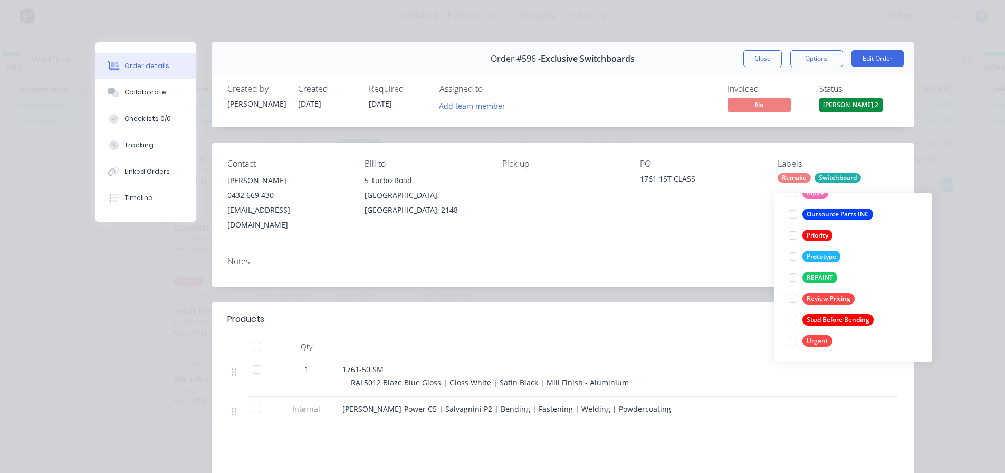
scroll to position [21, 0]
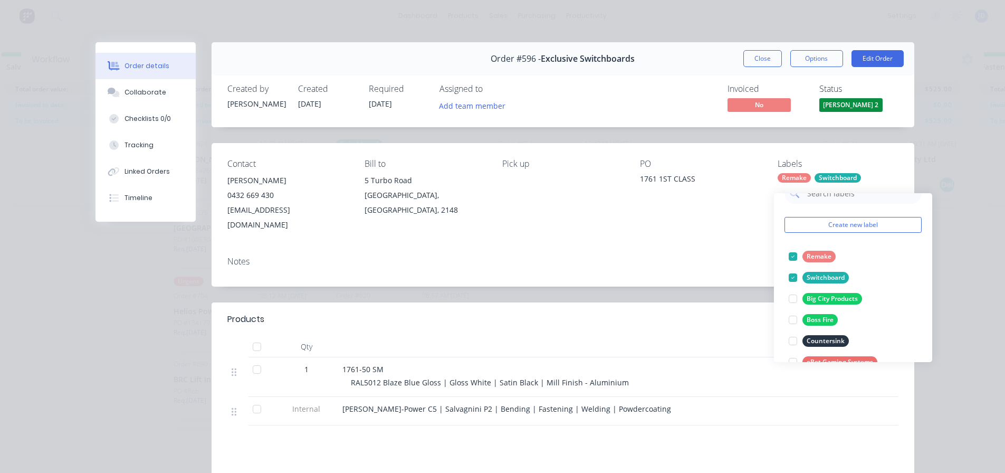
click at [640, 256] on div "Notes" at bounding box center [562, 261] width 671 height 10
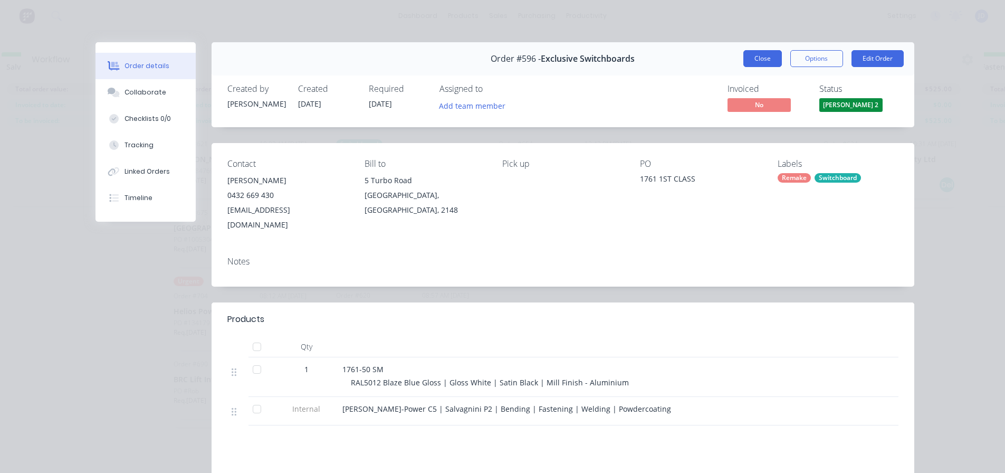
click at [765, 61] on button "Close" at bounding box center [762, 58] width 39 height 17
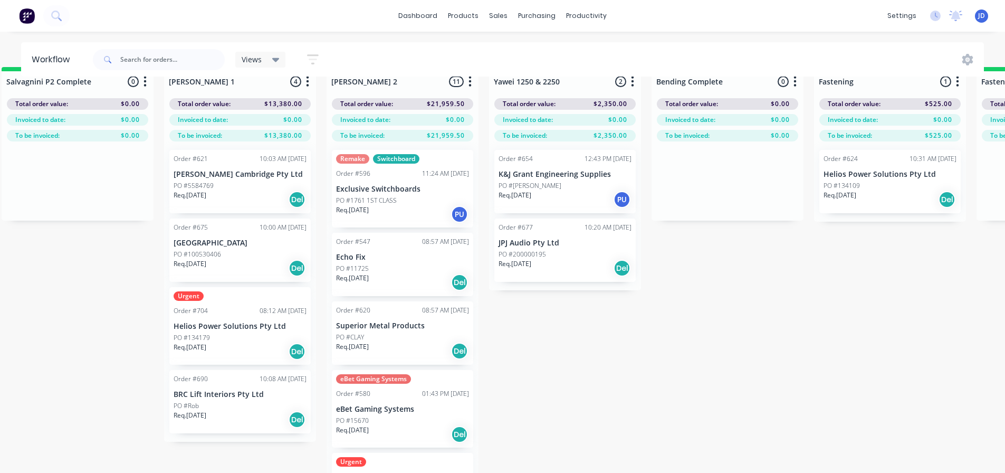
scroll to position [0, 1808]
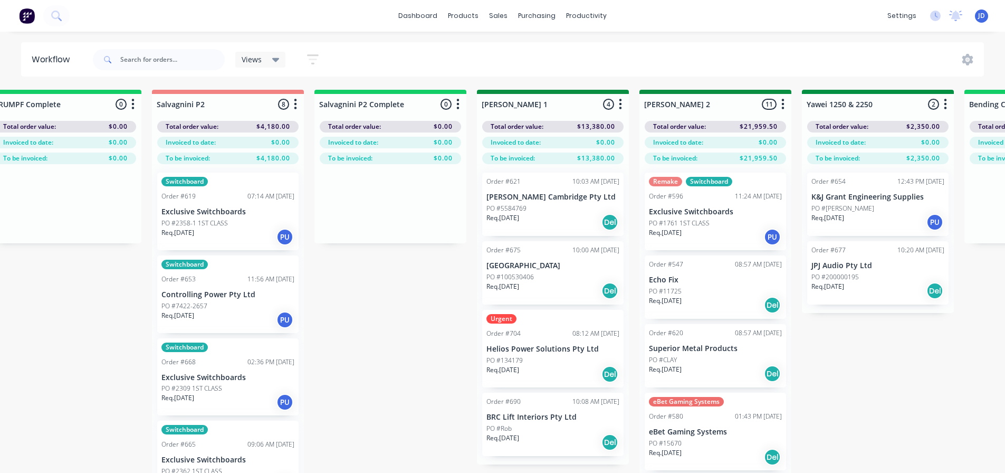
drag, startPoint x: 689, startPoint y: 365, endPoint x: 600, endPoint y: 339, distance: 93.0
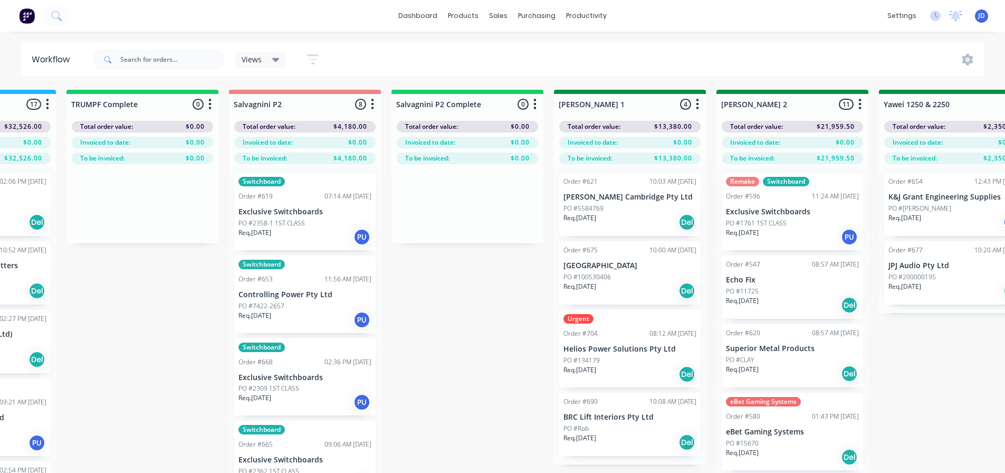
drag, startPoint x: 428, startPoint y: 338, endPoint x: 292, endPoint y: 338, distance: 135.6
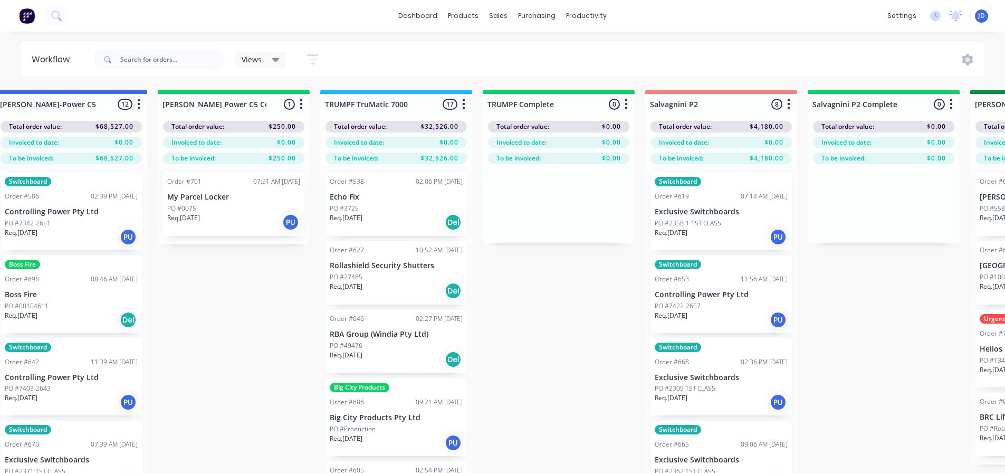
drag, startPoint x: 439, startPoint y: 306, endPoint x: 306, endPoint y: 293, distance: 133.1
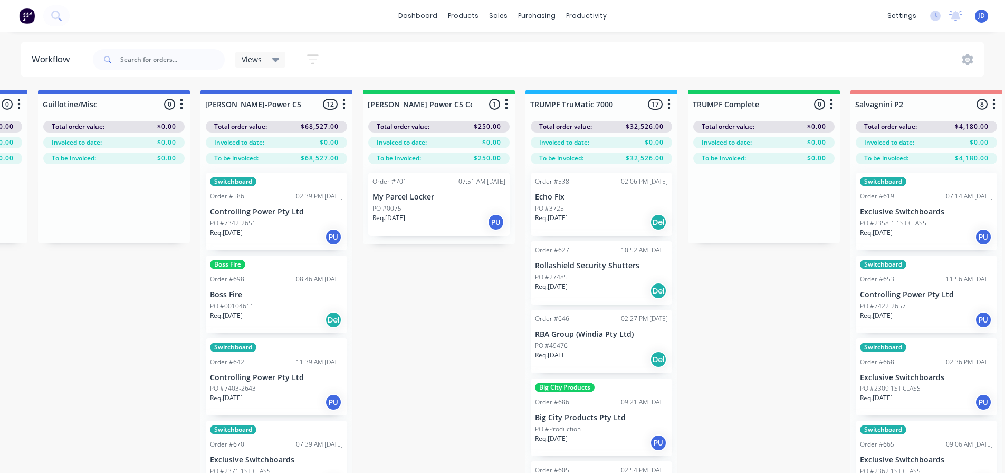
click at [404, 195] on p "My Parcel Locker" at bounding box center [438, 197] width 133 height 9
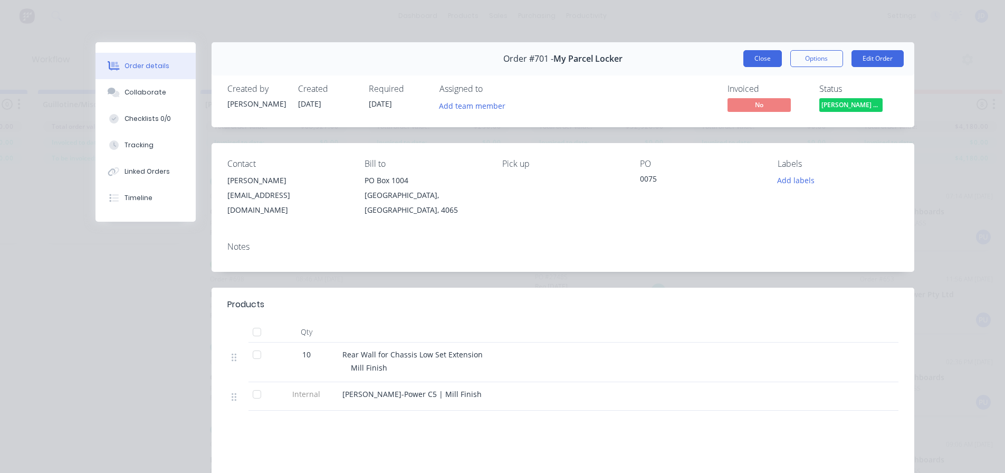
click at [760, 63] on button "Close" at bounding box center [762, 58] width 39 height 17
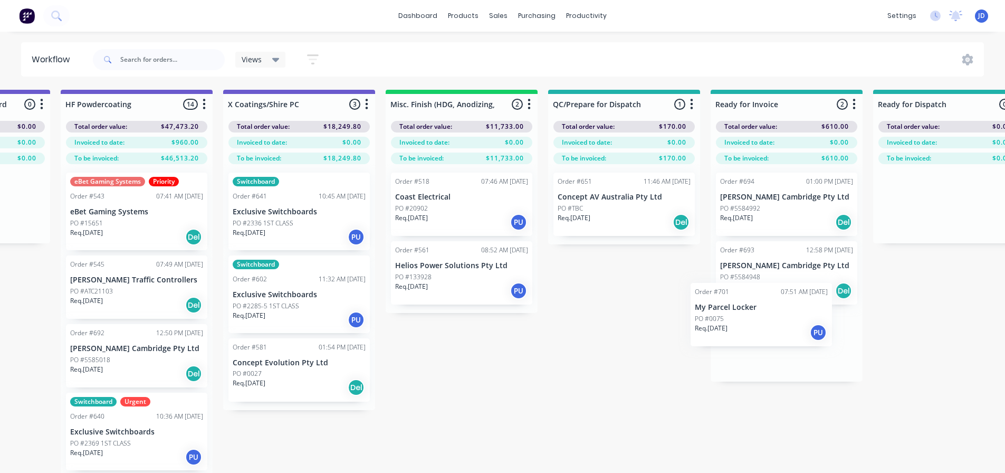
scroll to position [0, 3543]
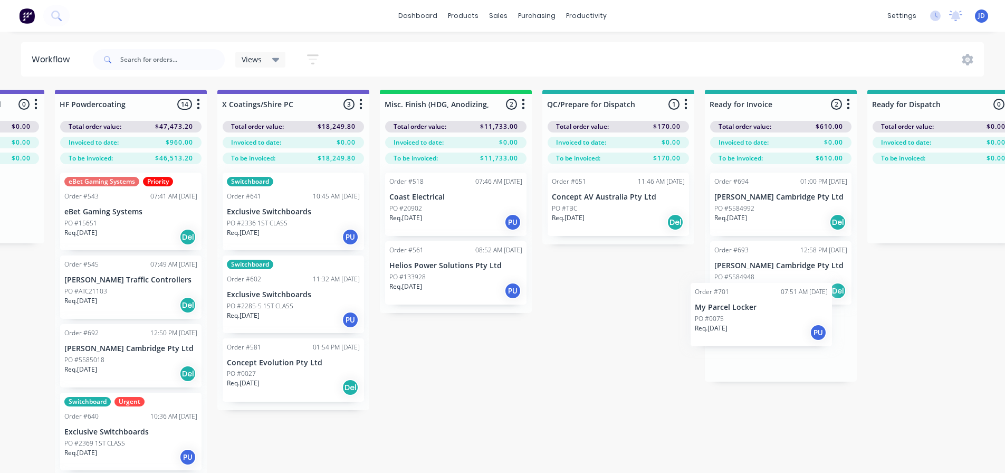
drag, startPoint x: 686, startPoint y: 185, endPoint x: 731, endPoint y: 317, distance: 138.8
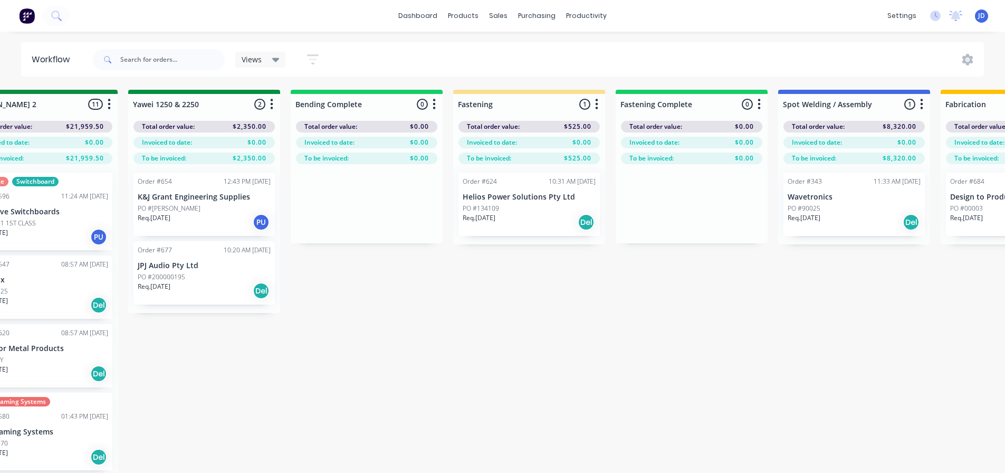
drag, startPoint x: 551, startPoint y: 325, endPoint x: 305, endPoint y: 304, distance: 246.7
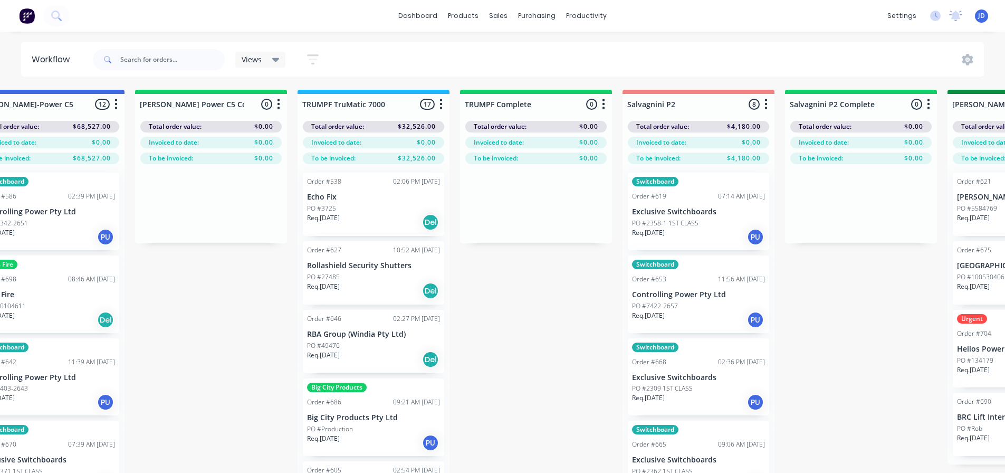
drag, startPoint x: 667, startPoint y: 346, endPoint x: 558, endPoint y: 334, distance: 109.8
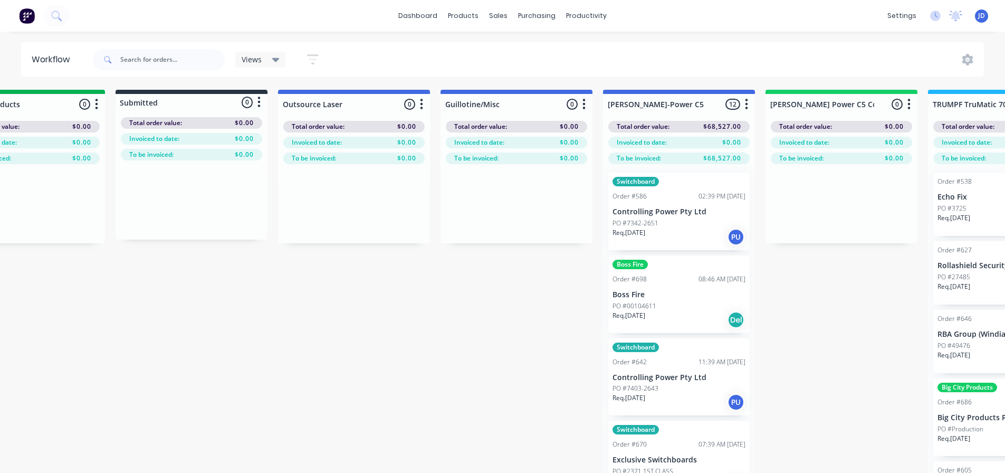
drag, startPoint x: 713, startPoint y: 349, endPoint x: 581, endPoint y: 340, distance: 132.2
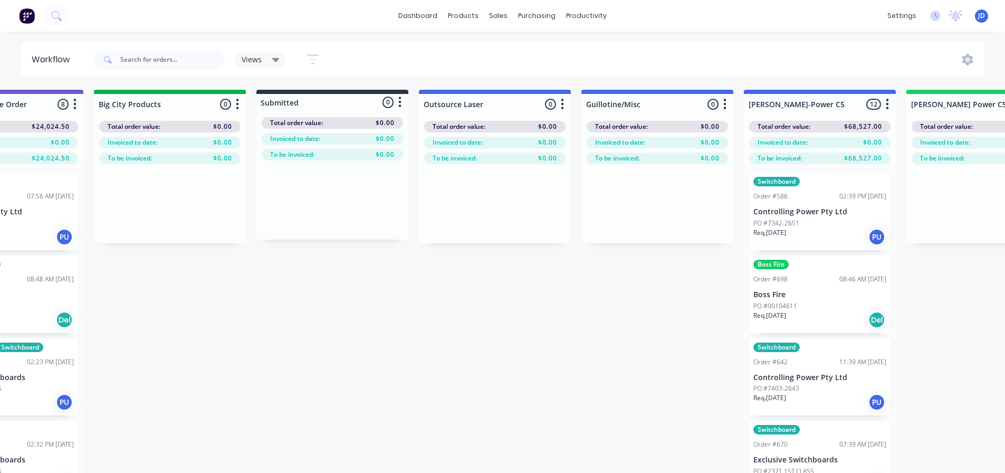
scroll to position [0, 0]
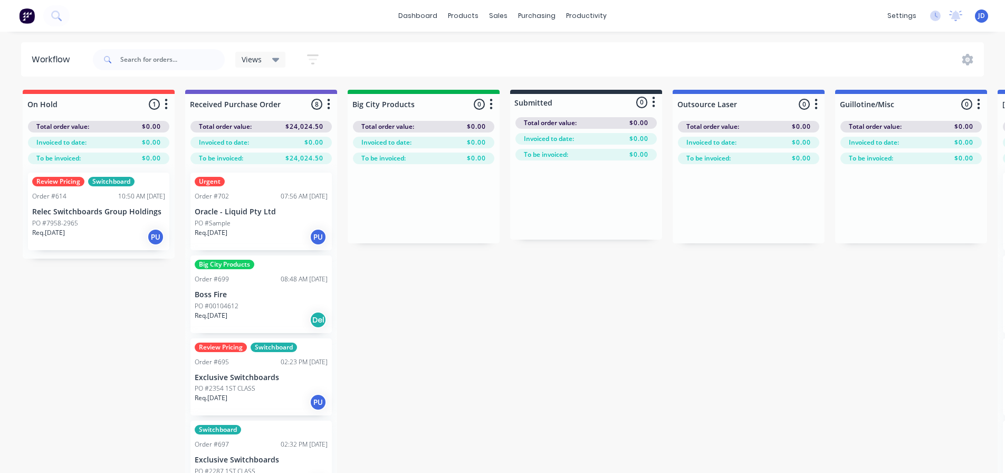
drag, startPoint x: 472, startPoint y: 335, endPoint x: 438, endPoint y: 329, distance: 34.3
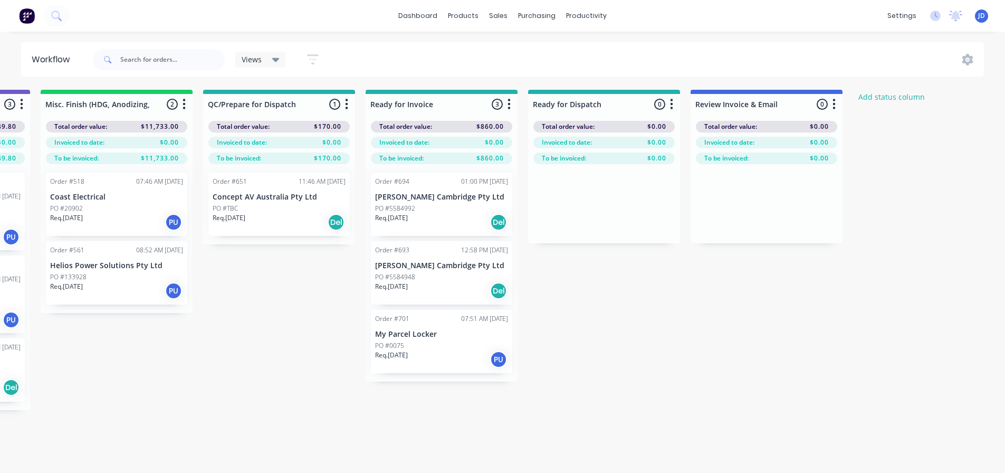
drag, startPoint x: 442, startPoint y: 327, endPoint x: 686, endPoint y: 323, distance: 244.8
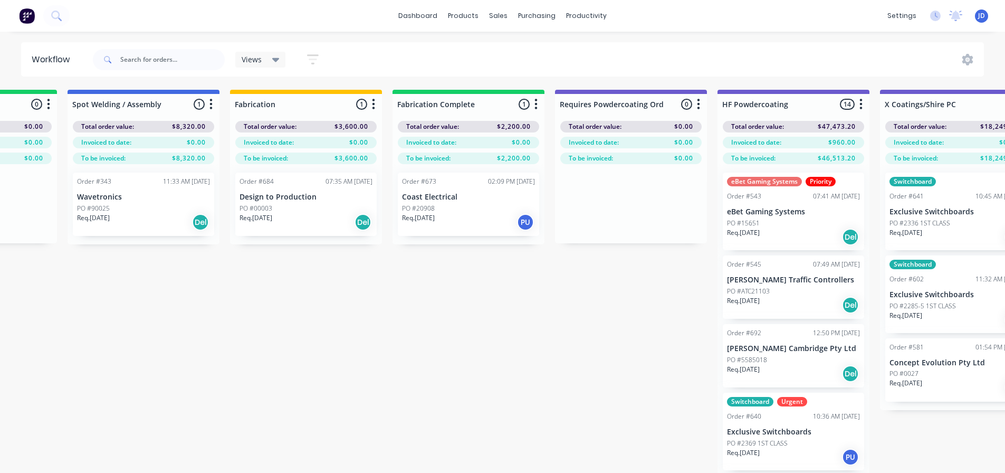
scroll to position [0, 2407]
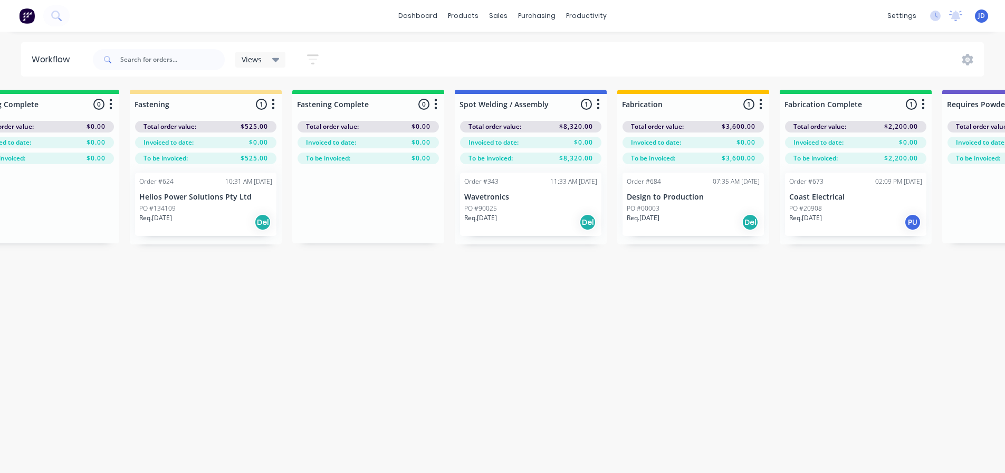
drag, startPoint x: 792, startPoint y: 348, endPoint x: 674, endPoint y: 343, distance: 117.7
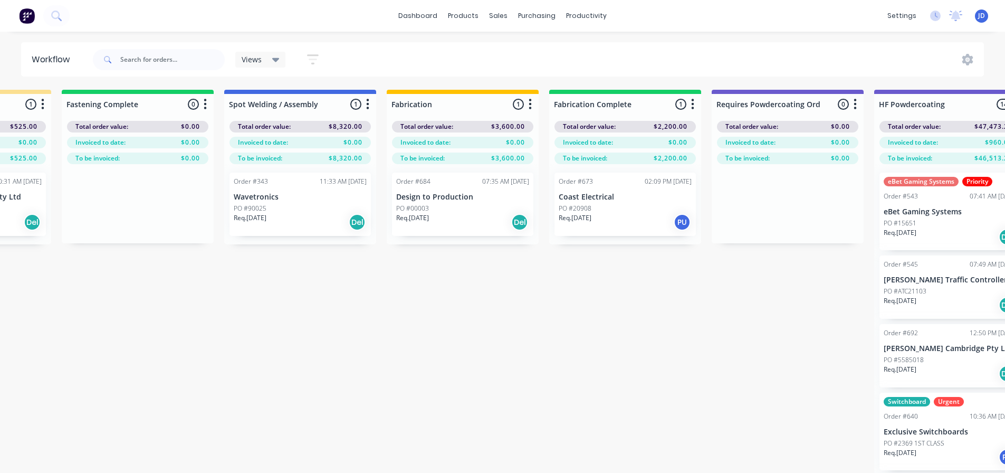
drag, startPoint x: 532, startPoint y: 329, endPoint x: 588, endPoint y: 300, distance: 63.5
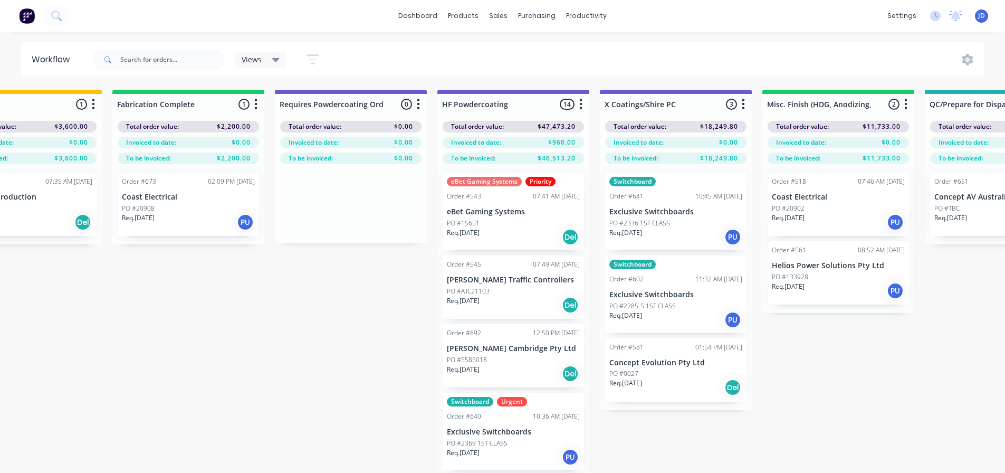
drag, startPoint x: 661, startPoint y: 303, endPoint x: 654, endPoint y: 289, distance: 15.3
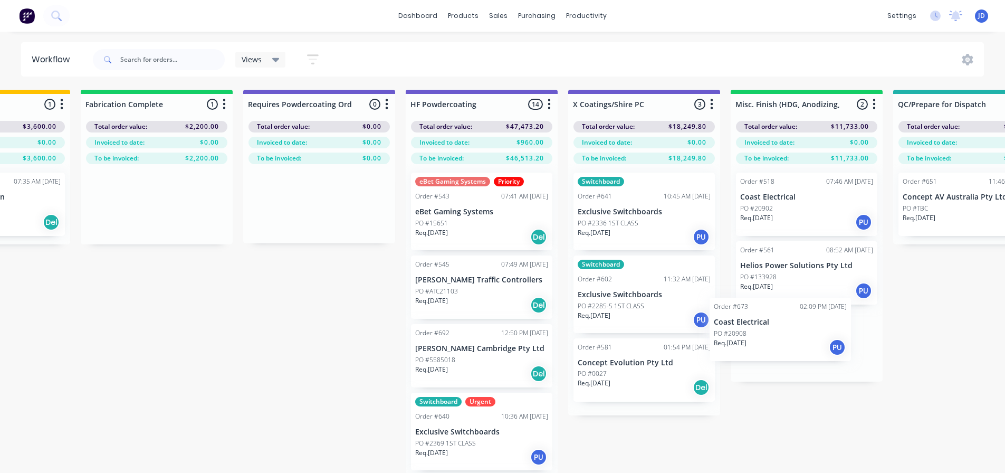
drag, startPoint x: 155, startPoint y: 208, endPoint x: 781, endPoint y: 325, distance: 637.1
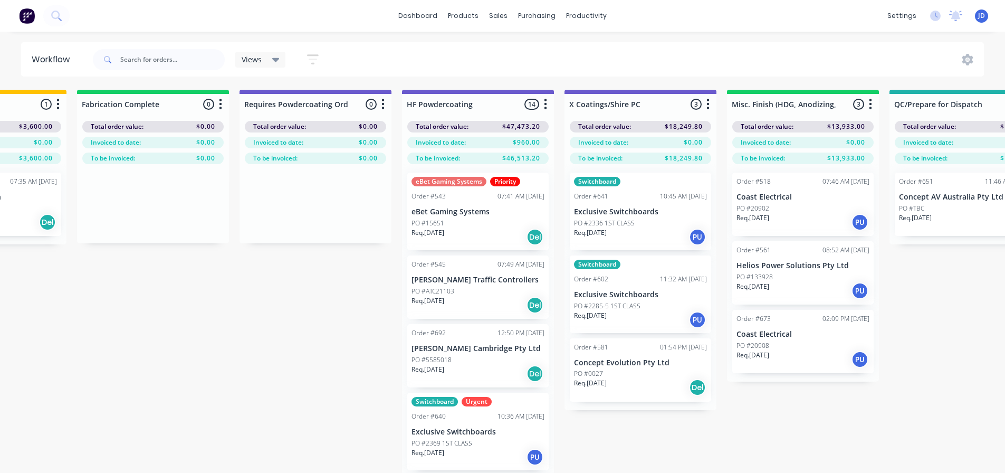
click at [786, 282] on div "Req. 01/08/25 PU" at bounding box center [802, 291] width 133 height 18
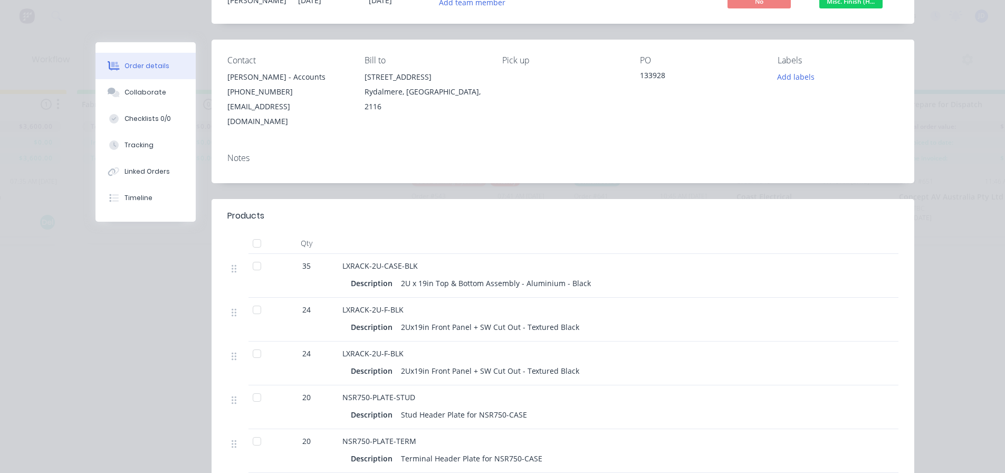
scroll to position [158, 0]
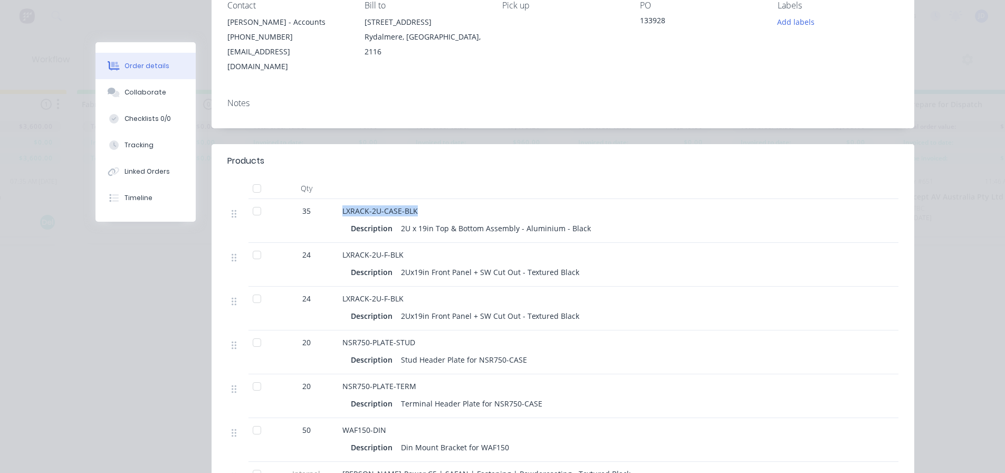
drag, startPoint x: 421, startPoint y: 193, endPoint x: 325, endPoint y: 190, distance: 96.1
click at [323, 199] on div "35 LXRACK-2U-CASE-BLK Description 2U x 19in Top & Bottom Assembly - Aluminium -…" at bounding box center [562, 221] width 671 height 44
click at [732, 220] on div "Description 2U x 19in Top & Bottom Assembly - Aluminium - Black" at bounding box center [549, 227] width 397 height 15
drag, startPoint x: 429, startPoint y: 243, endPoint x: 322, endPoint y: 236, distance: 107.9
click at [322, 243] on div "24 LXRACK-2U-F-BLK Description 2Ux19in Front Panel + SW Cut Out - Textured Black" at bounding box center [562, 265] width 671 height 44
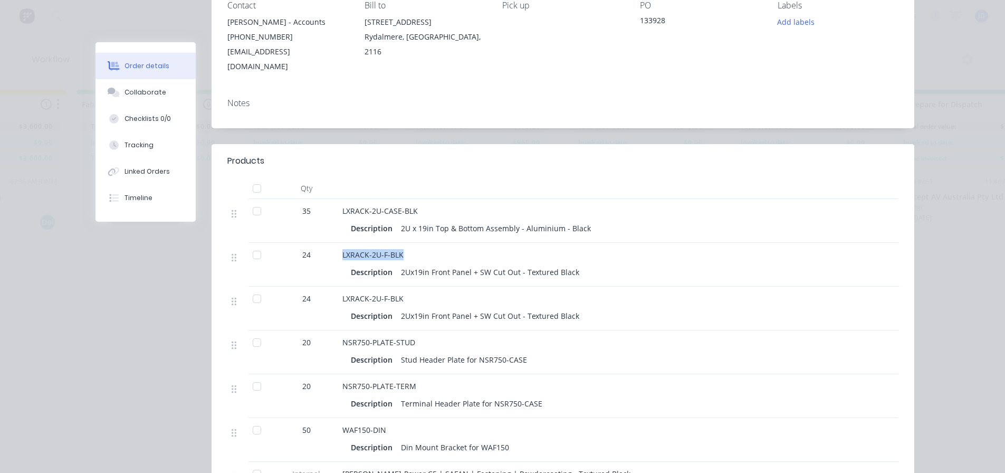
click at [589, 249] on div "LXRACK-2U-F-BLK" at bounding box center [549, 254] width 414 height 11
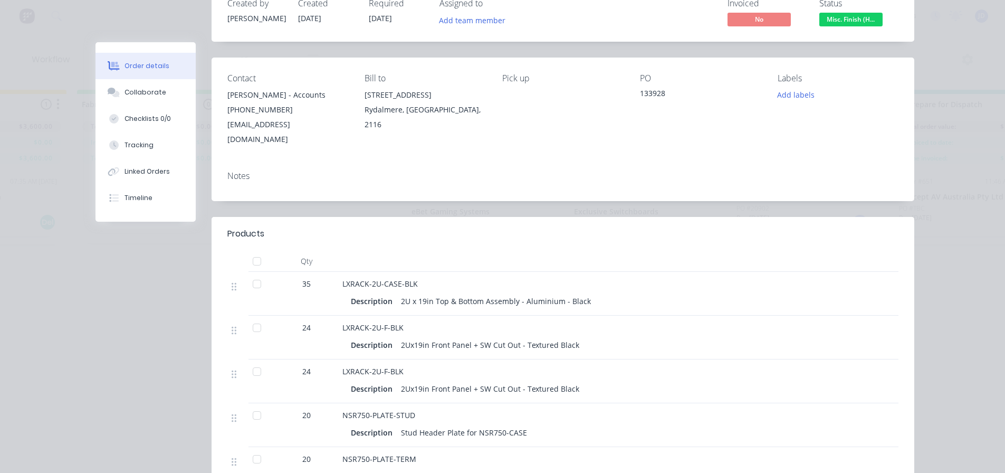
scroll to position [0, 0]
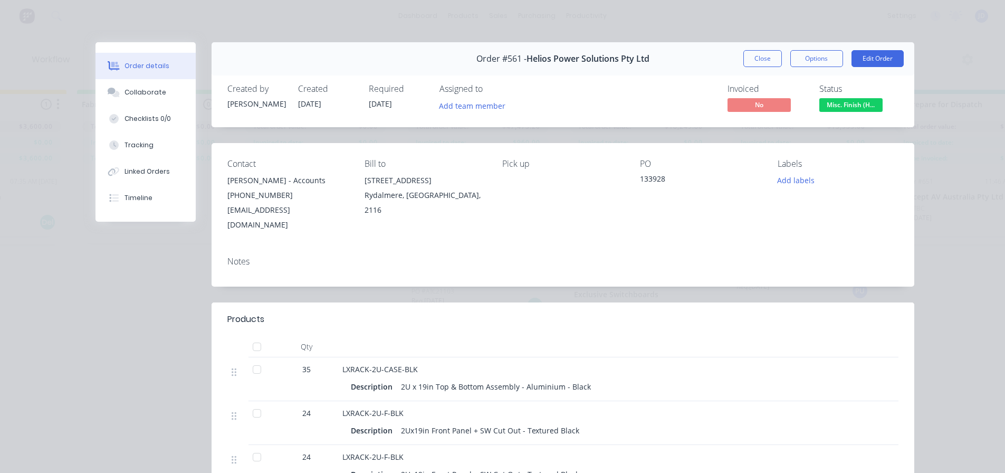
click at [758, 62] on button "Close" at bounding box center [762, 58] width 39 height 17
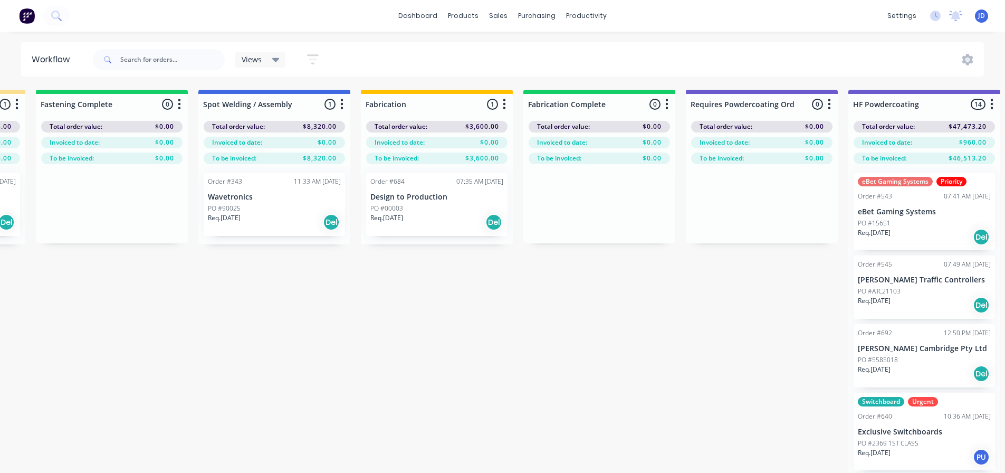
scroll to position [0, 1942]
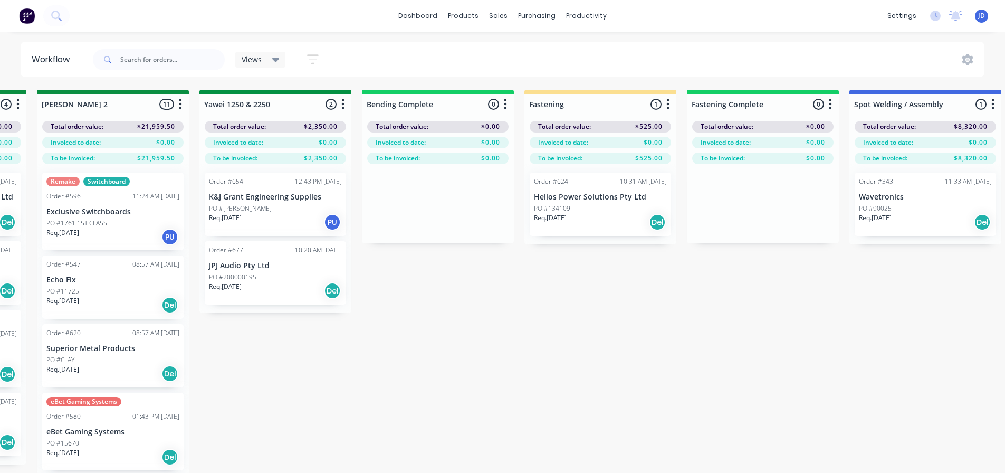
drag, startPoint x: 247, startPoint y: 398, endPoint x: 131, endPoint y: 381, distance: 117.9
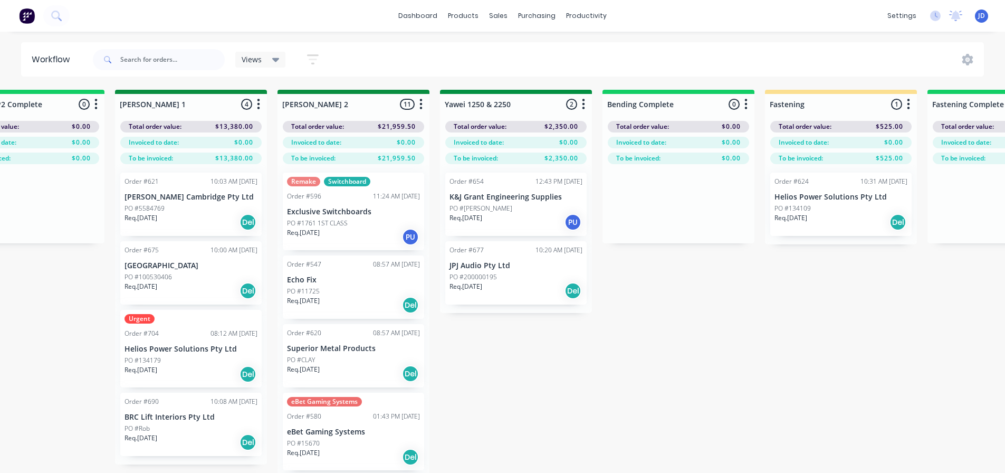
drag, startPoint x: 718, startPoint y: 366, endPoint x: 703, endPoint y: 353, distance: 19.9
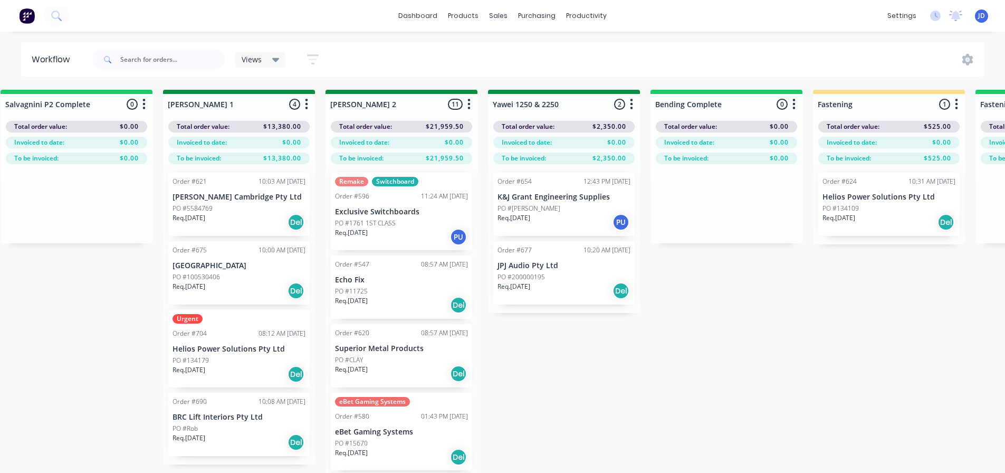
drag, startPoint x: 648, startPoint y: 399, endPoint x: 613, endPoint y: 384, distance: 38.2
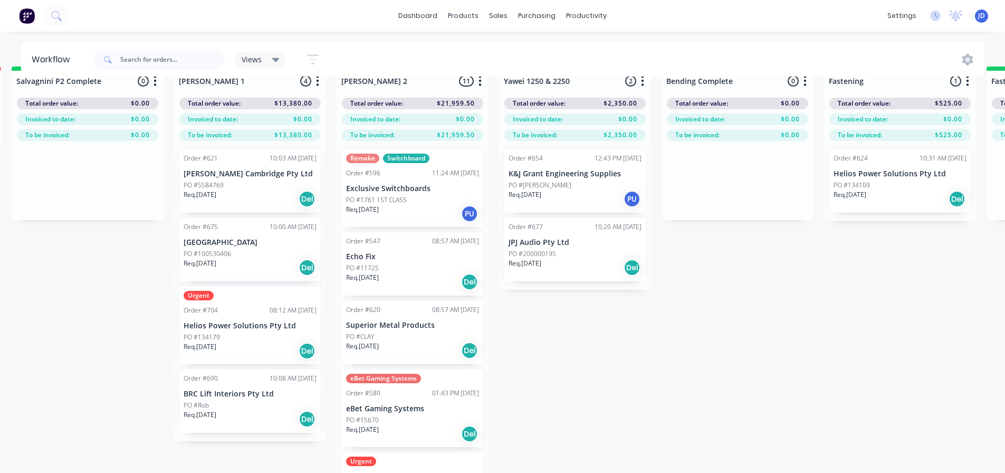
scroll to position [45, 1798]
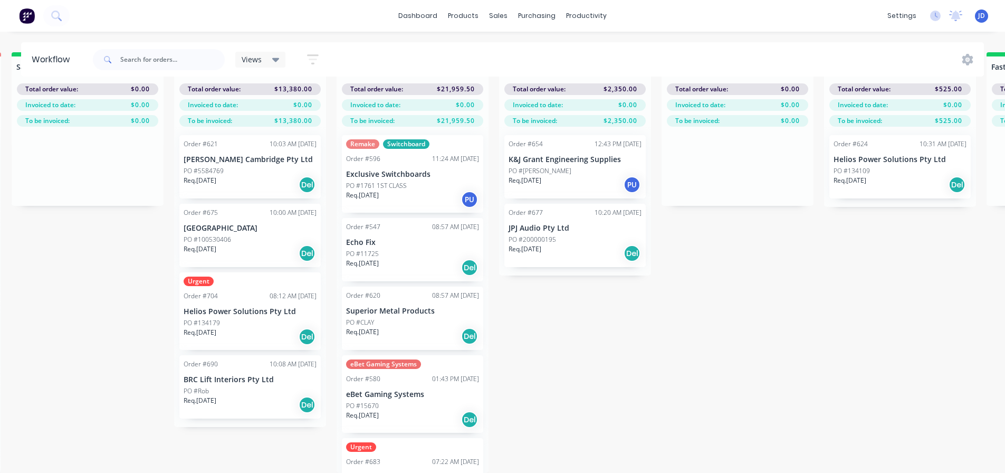
click at [250, 318] on div "PO #134179" at bounding box center [250, 322] width 133 height 9
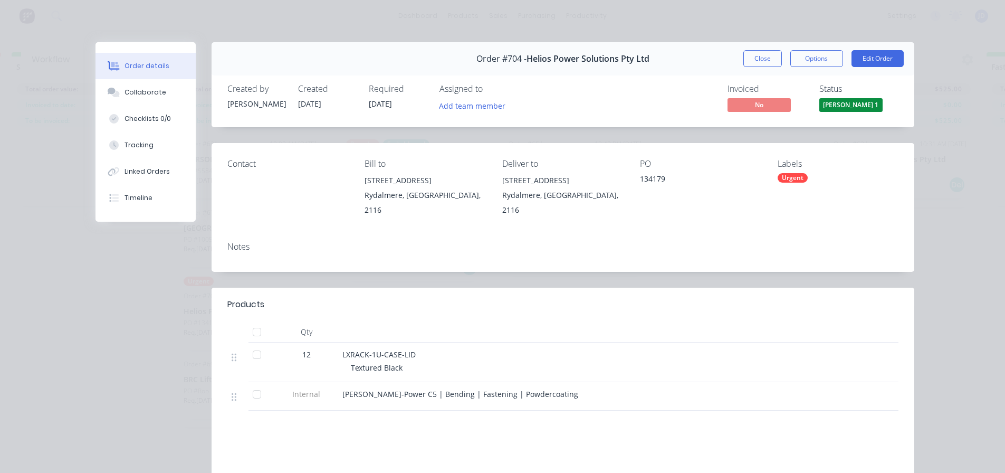
click at [749, 55] on button "Close" at bounding box center [762, 58] width 39 height 17
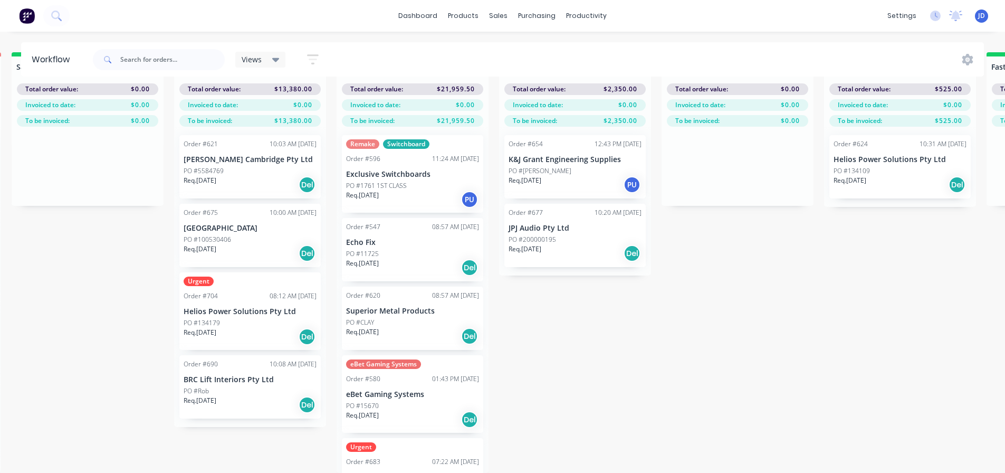
click at [228, 386] on div "PO #Rob" at bounding box center [250, 390] width 133 height 9
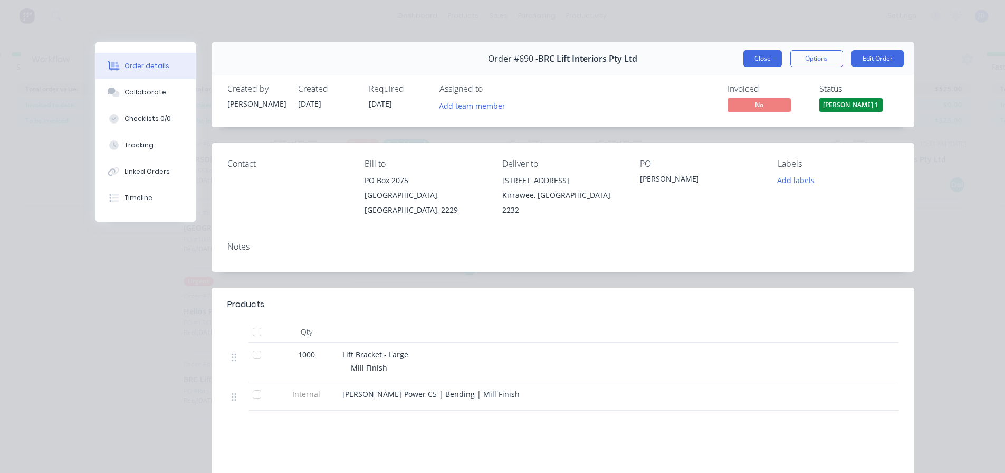
click at [755, 60] on button "Close" at bounding box center [762, 58] width 39 height 17
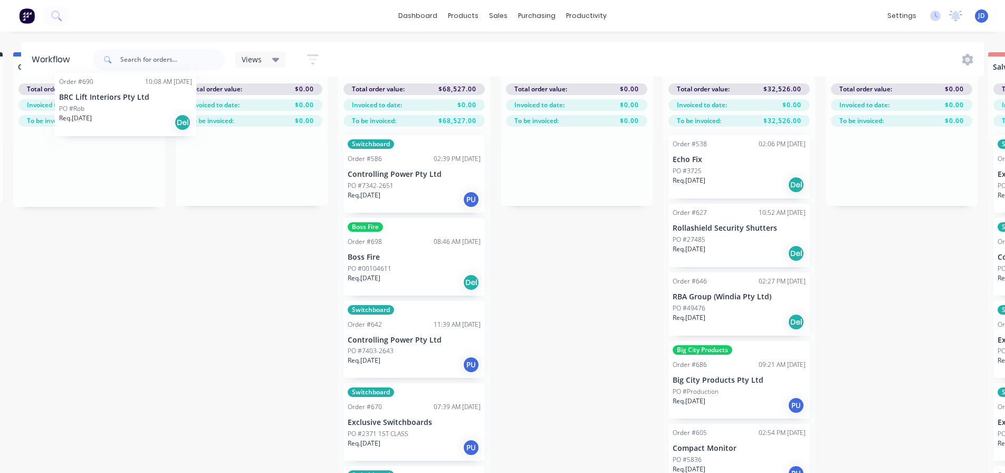
scroll to position [0, 611]
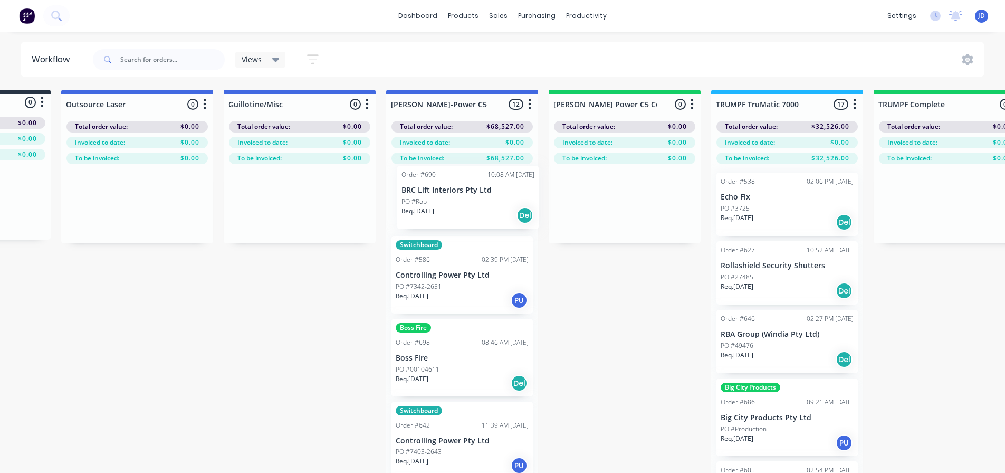
drag, startPoint x: 232, startPoint y: 387, endPoint x: 470, endPoint y: 208, distance: 297.9
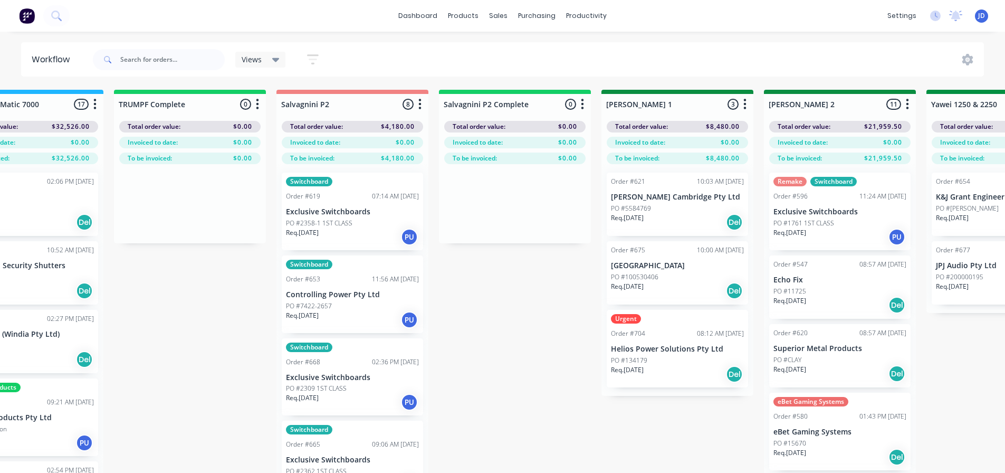
drag, startPoint x: 634, startPoint y: 293, endPoint x: 740, endPoint y: 287, distance: 106.2
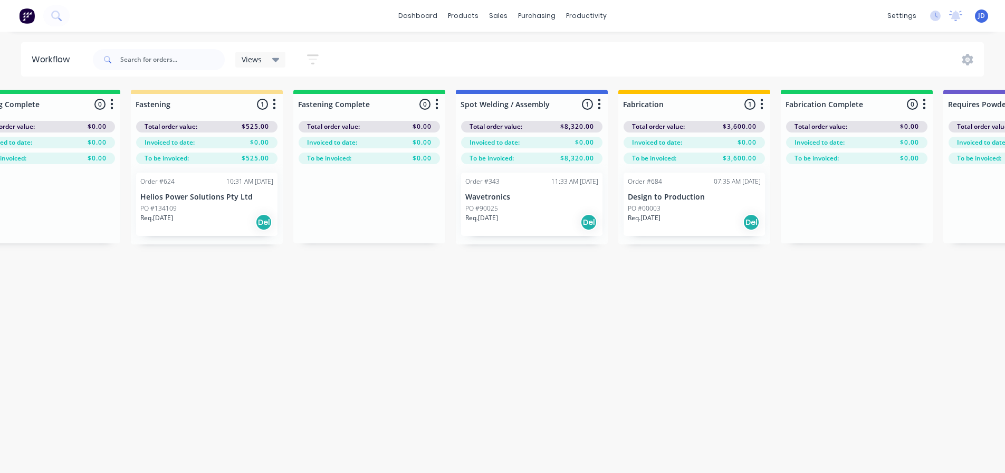
drag, startPoint x: 540, startPoint y: 286, endPoint x: 704, endPoint y: 276, distance: 164.9
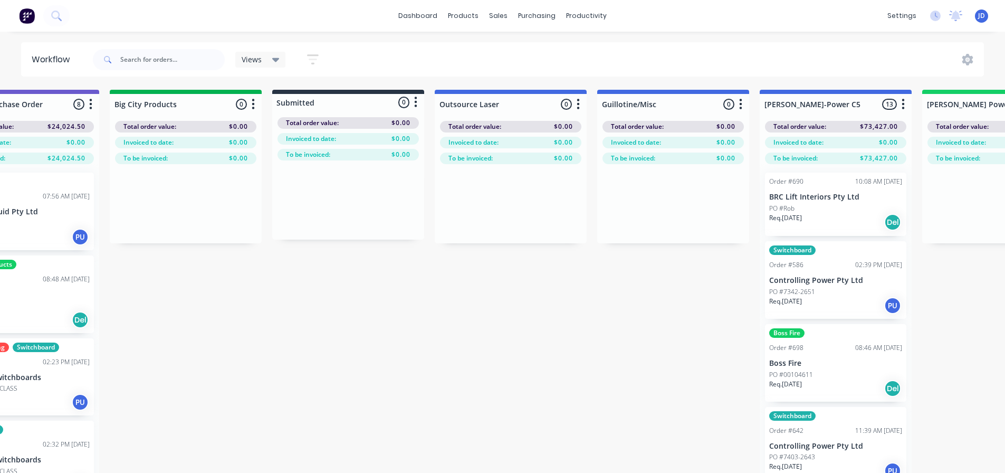
scroll to position [0, 0]
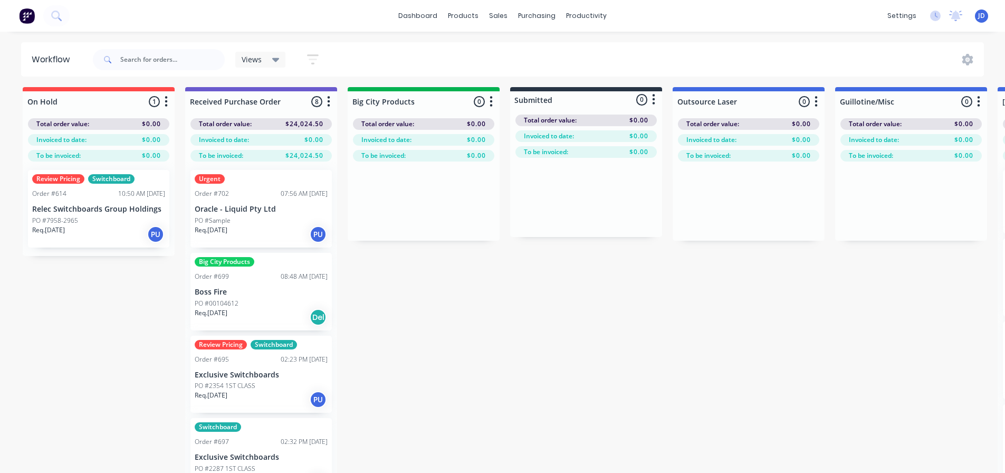
drag, startPoint x: 819, startPoint y: 328, endPoint x: 385, endPoint y: 352, distance: 434.3
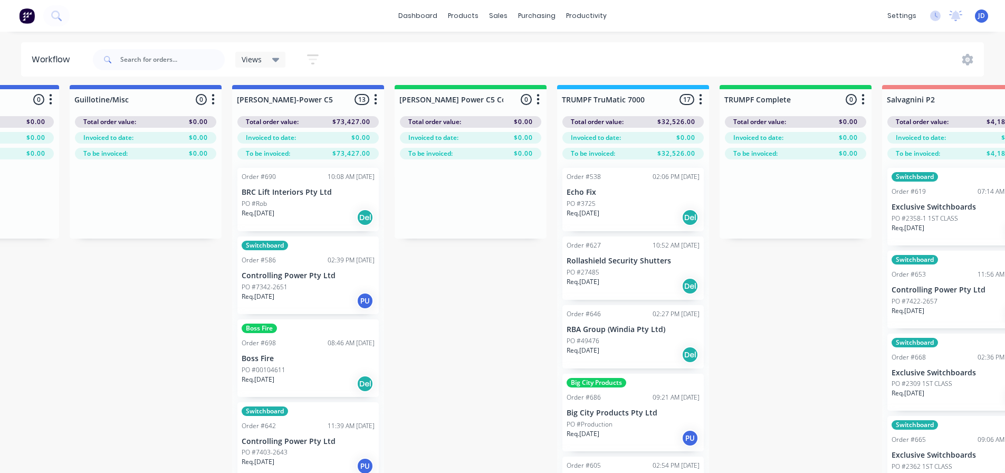
scroll to position [2, 2131]
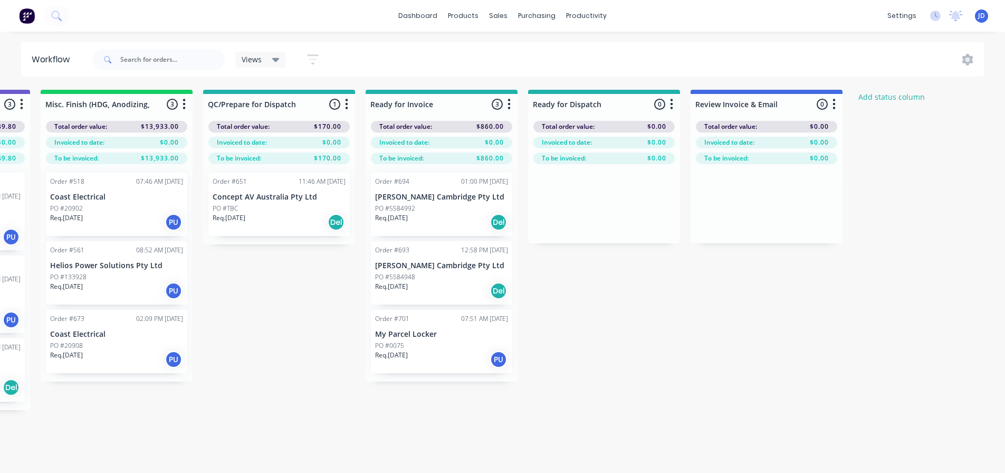
drag, startPoint x: 508, startPoint y: 347, endPoint x: 746, endPoint y: 326, distance: 238.8
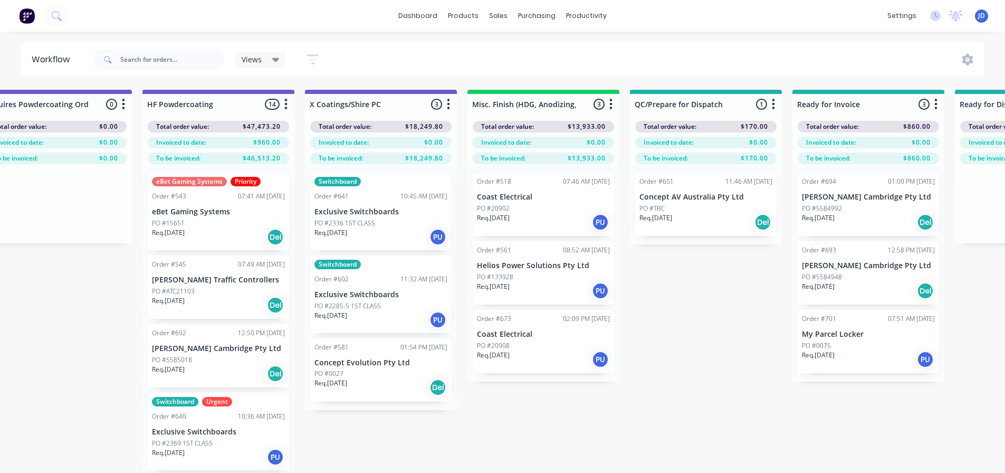
drag, startPoint x: 850, startPoint y: 343, endPoint x: 753, endPoint y: 327, distance: 98.5
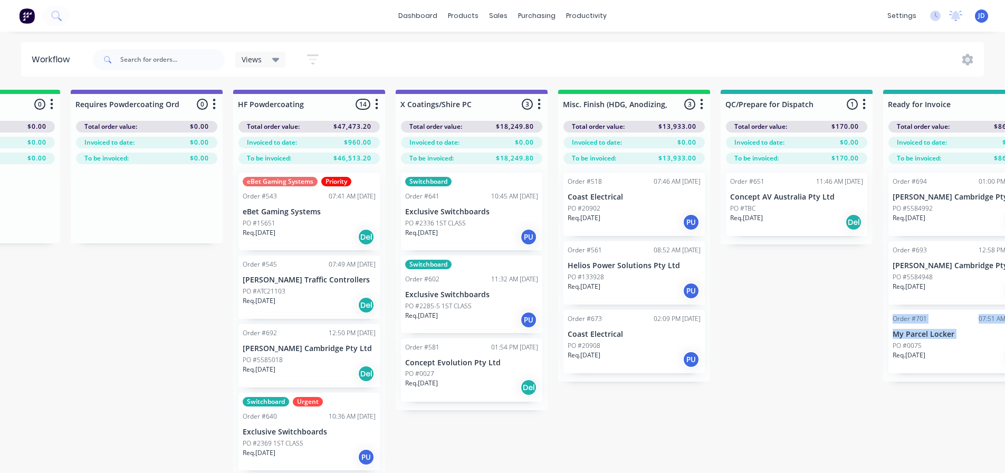
drag, startPoint x: 857, startPoint y: 340, endPoint x: 839, endPoint y: 336, distance: 17.9
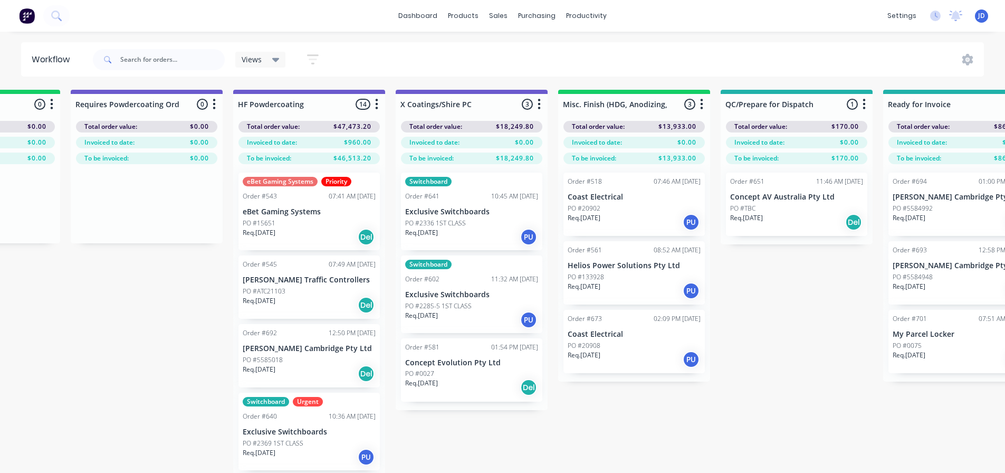
drag, startPoint x: 617, startPoint y: 443, endPoint x: 610, endPoint y: 443, distance: 6.4
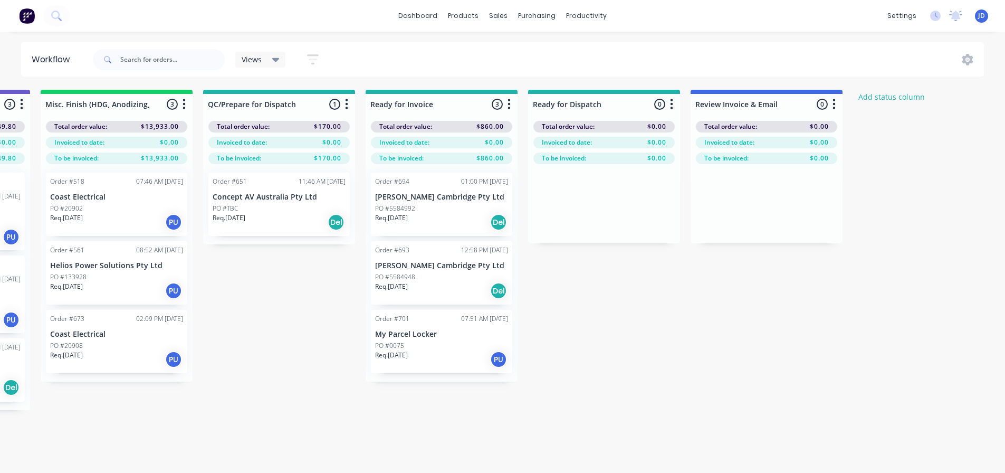
drag, startPoint x: 237, startPoint y: 365, endPoint x: 360, endPoint y: 359, distance: 123.6
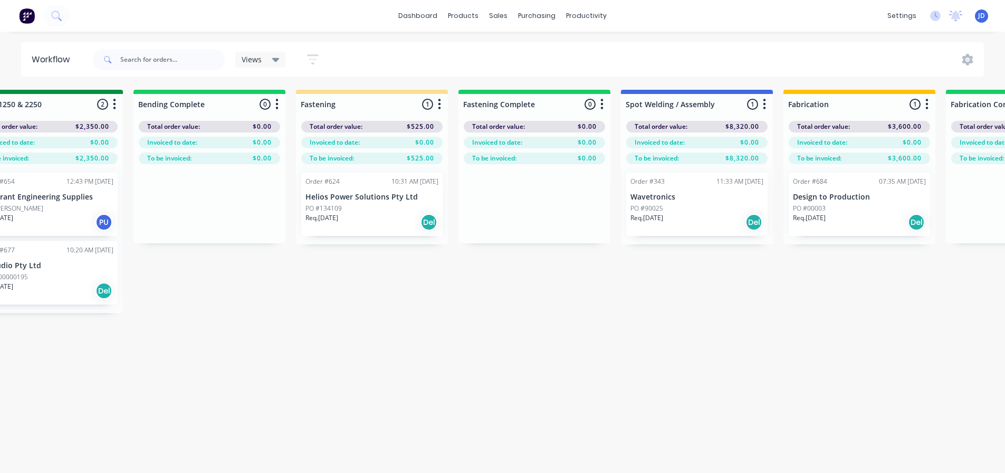
drag, startPoint x: 629, startPoint y: 403, endPoint x: 464, endPoint y: 368, distance: 168.3
